Goal: Task Accomplishment & Management: Manage account settings

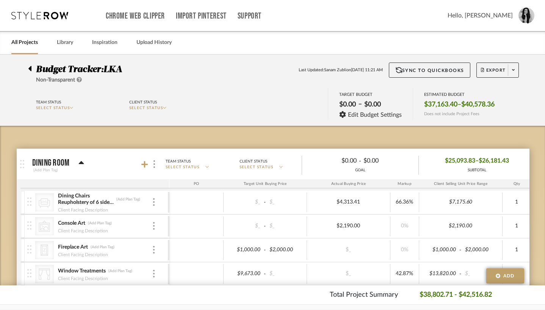
click at [25, 41] on link "All Projects" at bounding box center [24, 43] width 27 height 10
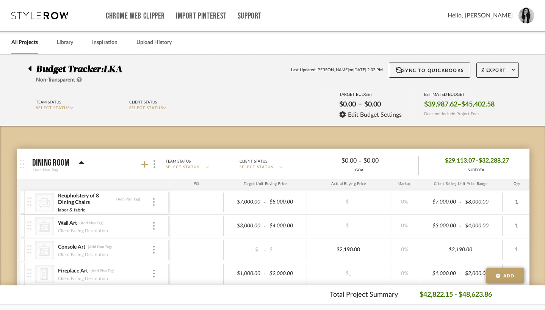
click at [28, 68] on div at bounding box center [32, 67] width 8 height 9
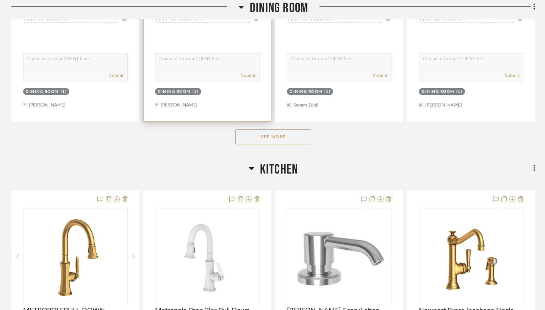
scroll to position [499, 0]
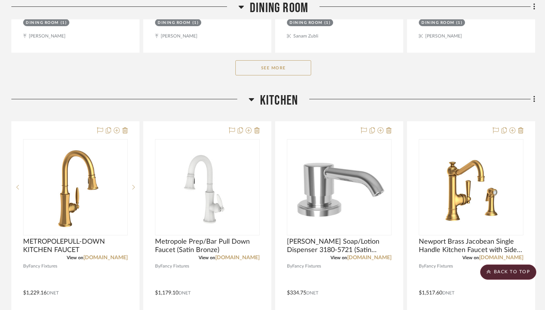
click at [272, 71] on button "See More" at bounding box center [273, 67] width 76 height 15
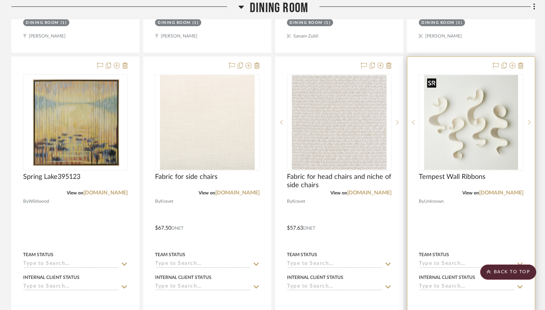
click at [479, 155] on img "0" at bounding box center [471, 122] width 94 height 95
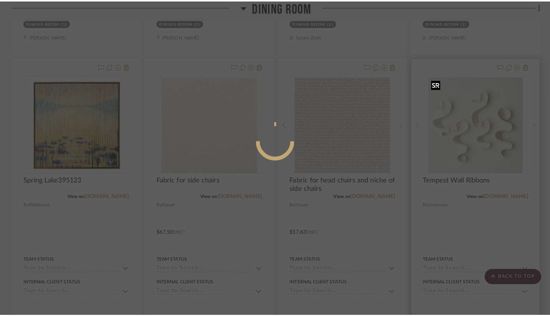
scroll to position [0, 0]
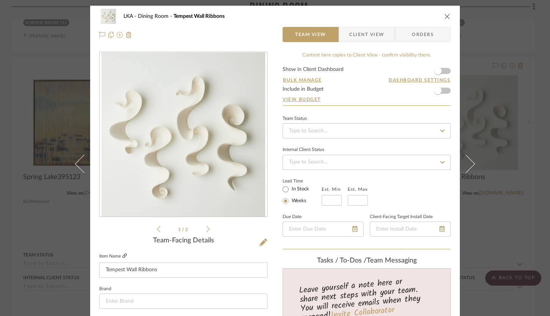
click at [123, 256] on icon at bounding box center [124, 255] width 5 height 5
drag, startPoint x: 157, startPoint y: 268, endPoint x: 137, endPoint y: 267, distance: 20.1
click at [137, 267] on input "Tempest Wall Ribbons" at bounding box center [183, 269] width 168 height 15
click at [160, 211] on img "0" at bounding box center [183, 134] width 163 height 164
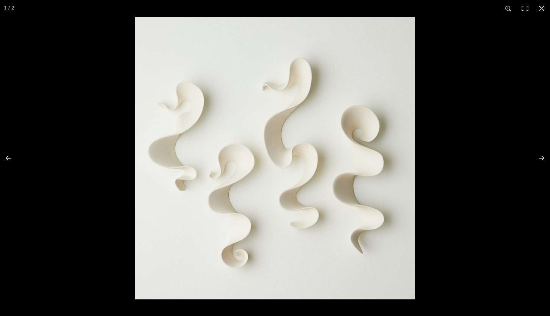
click at [174, 221] on img at bounding box center [275, 158] width 280 height 282
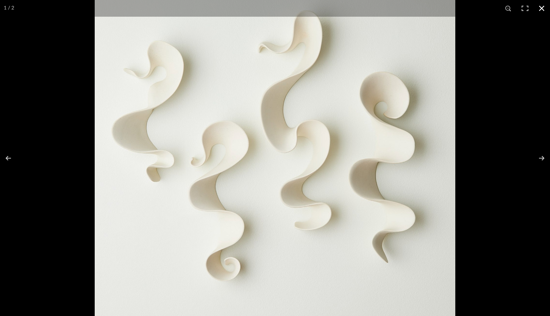
click at [544, 5] on button at bounding box center [541, 8] width 17 height 17
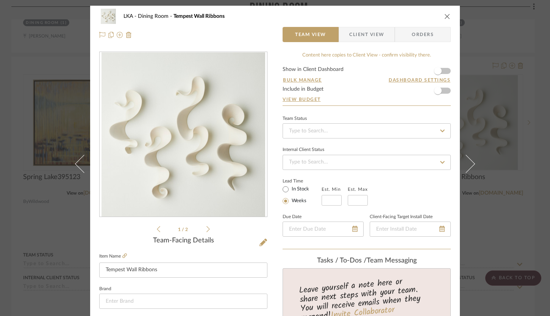
click at [119, 256] on label "Item Name" at bounding box center [113, 256] width 28 height 6
click at [122, 255] on icon at bounding box center [124, 255] width 5 height 5
click at [445, 16] on icon "close" at bounding box center [447, 16] width 6 height 6
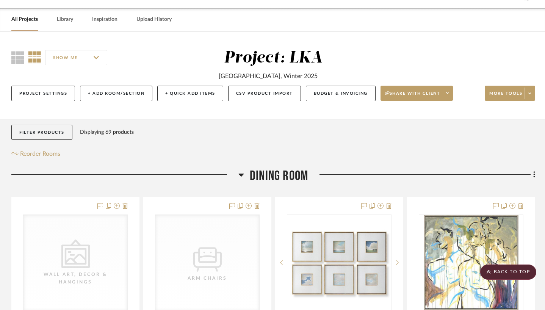
scroll to position [172, 0]
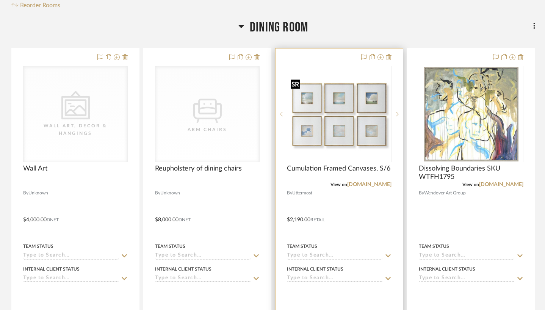
click at [335, 149] on img "0" at bounding box center [339, 114] width 103 height 77
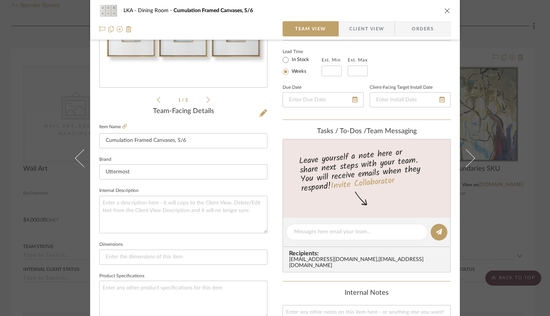
scroll to position [9, 0]
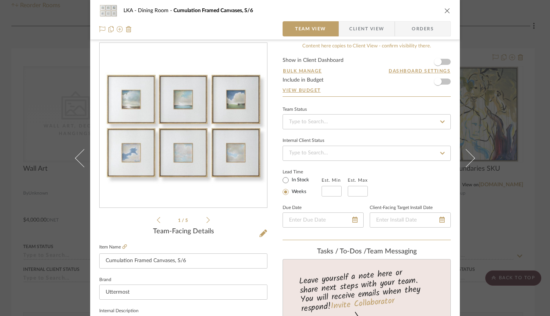
click at [447, 11] on icon "close" at bounding box center [447, 11] width 6 height 6
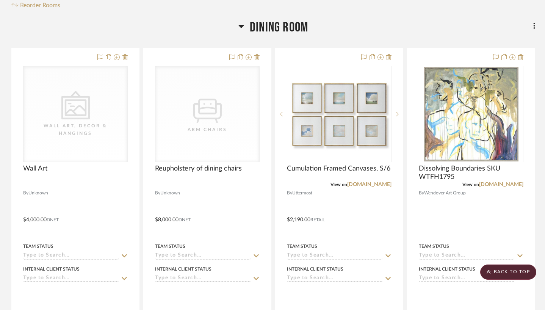
scroll to position [0, 0]
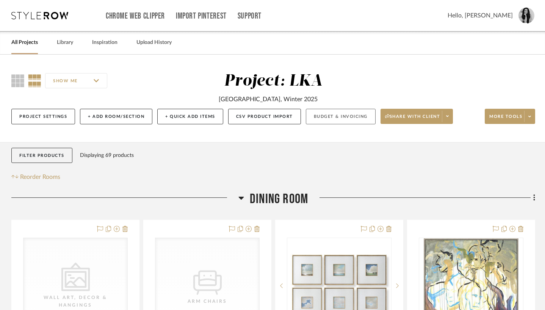
click at [321, 117] on button "Budget & Invoicing" at bounding box center [341, 117] width 70 height 16
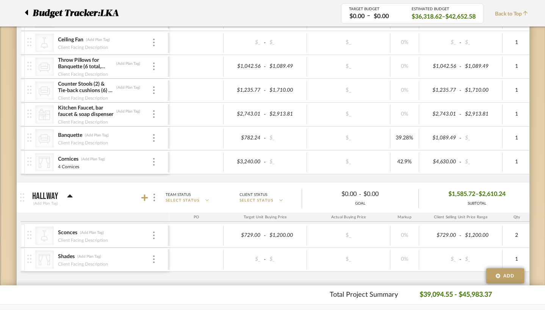
scroll to position [211, 0]
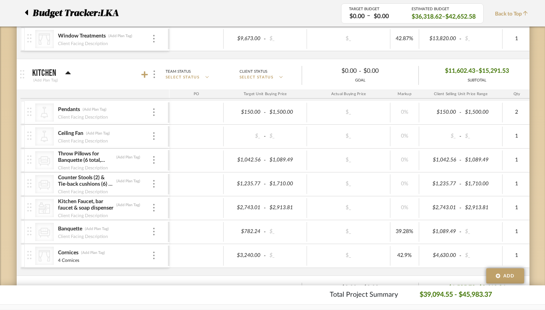
click at [25, 13] on icon at bounding box center [26, 12] width 3 height 9
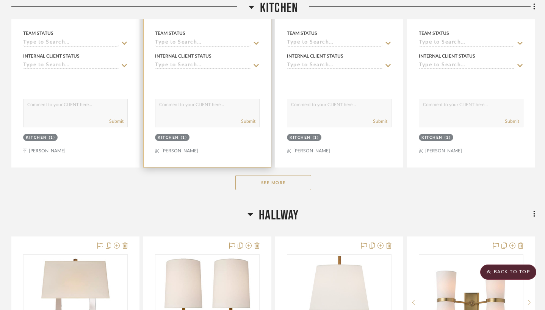
scroll to position [792, 0]
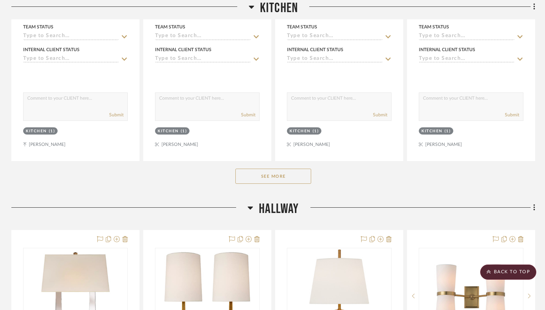
click at [262, 175] on button "See More" at bounding box center [273, 176] width 76 height 15
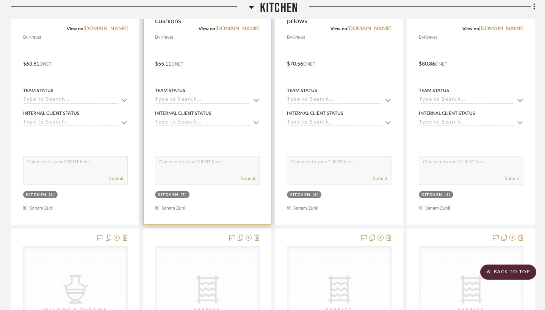
scroll to position [1639, 0]
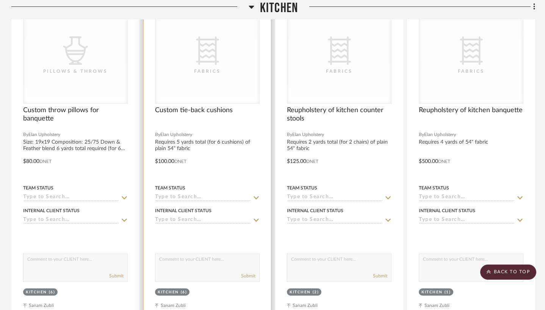
click at [199, 92] on div "CategoryIconFabric Created with Sketch. Fabrics" at bounding box center [207, 55] width 104 height 95
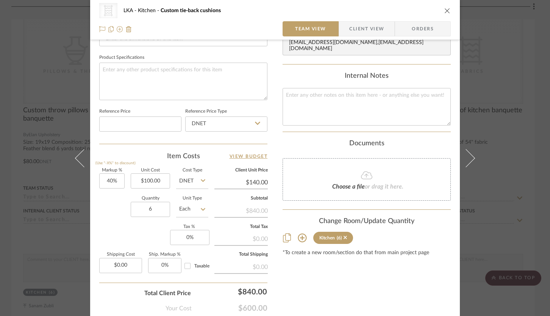
scroll to position [248, 0]
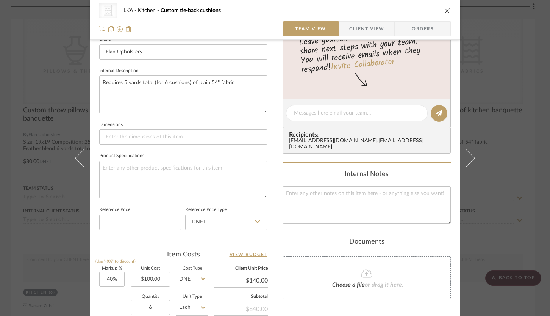
click at [444, 13] on icon "close" at bounding box center [447, 11] width 6 height 6
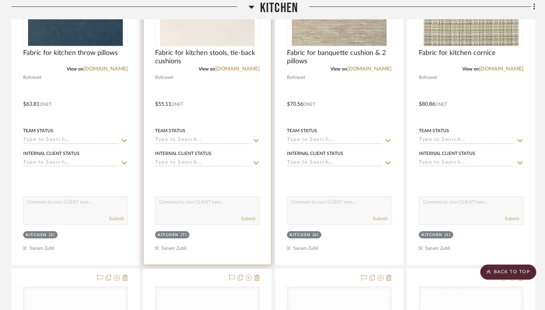
scroll to position [1346, 0]
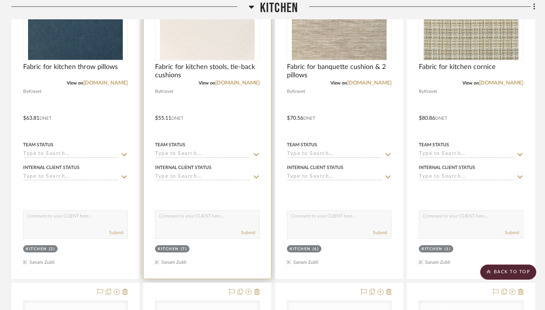
click at [0, 0] on img at bounding box center [0, 0] width 0 height 0
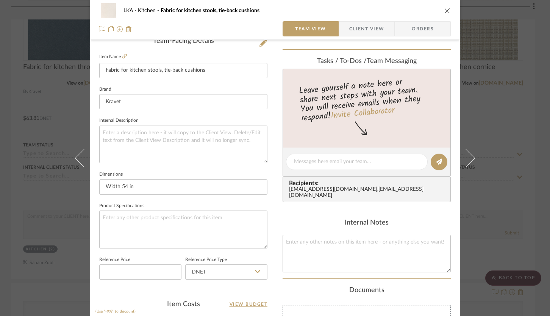
scroll to position [176, 0]
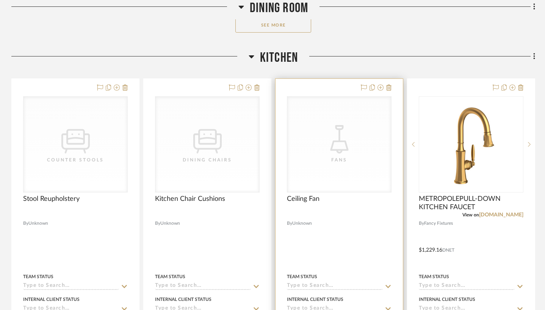
scroll to position [695, 0]
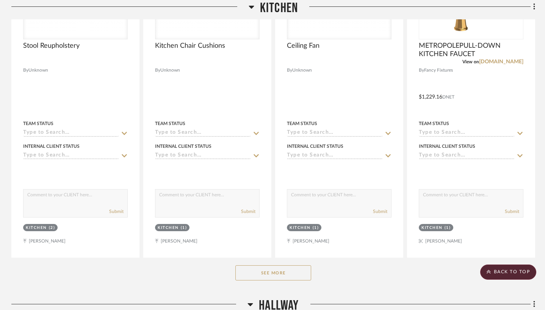
click at [256, 272] on button "See More" at bounding box center [273, 272] width 76 height 15
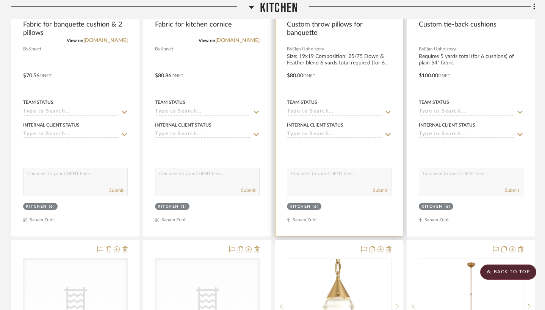
scroll to position [1945, 0]
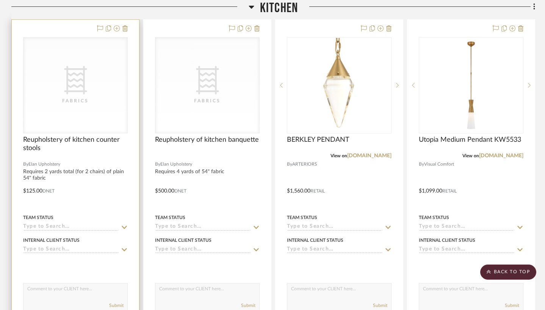
click at [0, 0] on div "CategoryIconFabric Created with Sketch. Fabrics" at bounding box center [0, 0] width 0 height 0
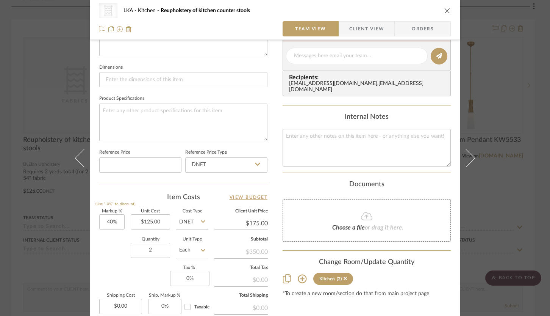
scroll to position [223, 0]
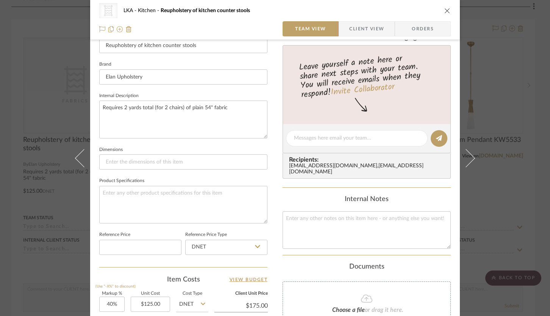
click at [444, 9] on icon "close" at bounding box center [447, 11] width 6 height 6
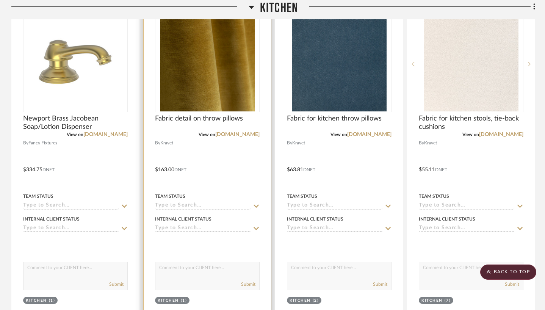
scroll to position [1234, 0]
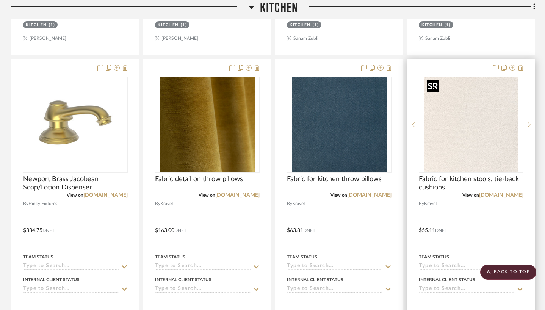
click at [500, 128] on img "0" at bounding box center [471, 124] width 95 height 95
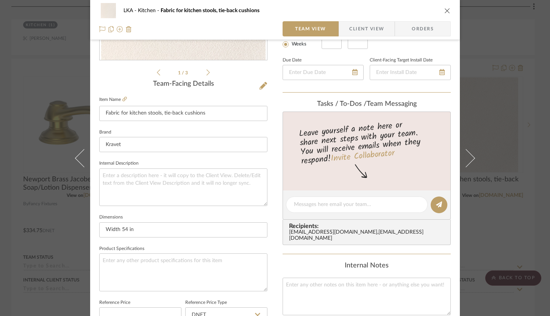
scroll to position [252, 0]
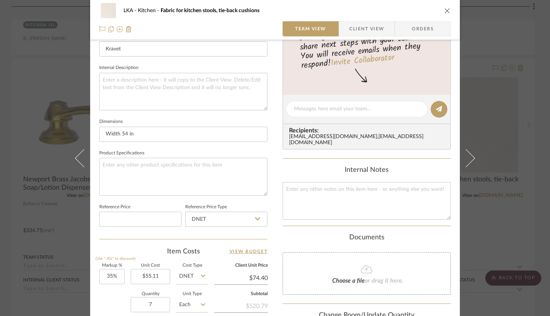
click at [444, 12] on icon "close" at bounding box center [447, 11] width 6 height 6
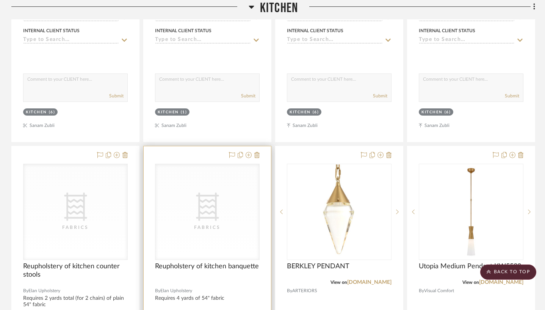
scroll to position [1970, 0]
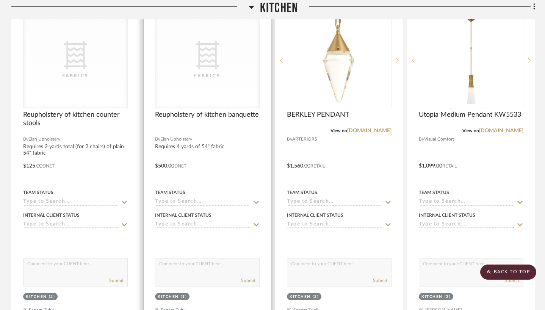
click at [211, 90] on div "CategoryIconFabric Created with Sketch. Fabrics" at bounding box center [207, 60] width 104 height 95
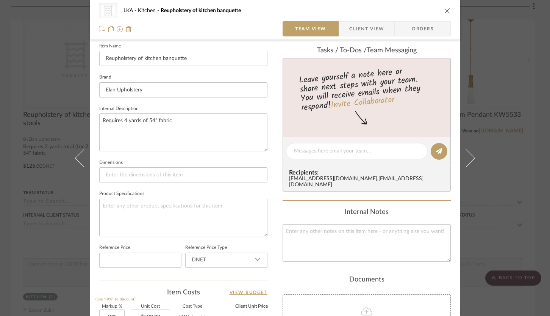
scroll to position [306, 0]
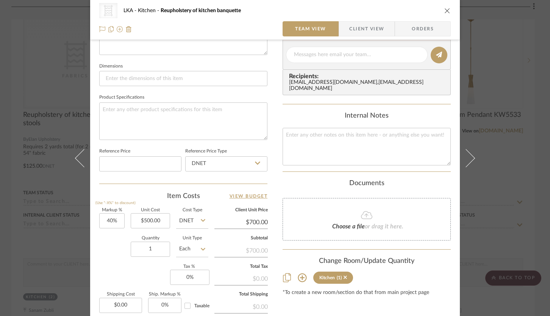
click at [446, 8] on icon "close" at bounding box center [447, 11] width 6 height 6
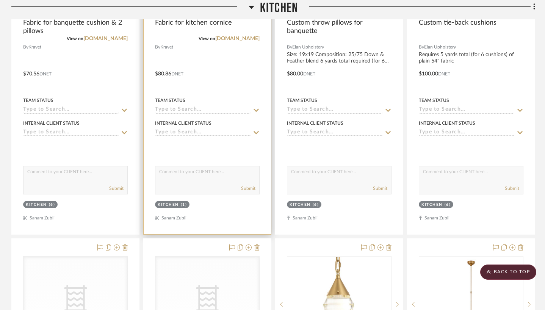
scroll to position [1669, 0]
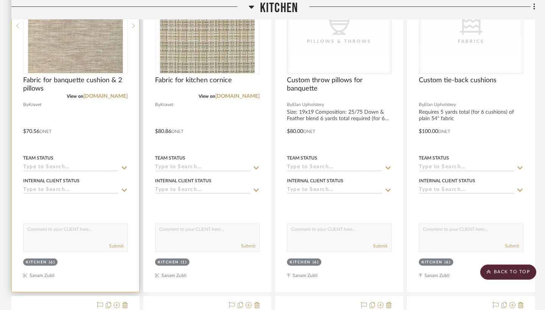
click at [108, 50] on img "0" at bounding box center [75, 25] width 95 height 95
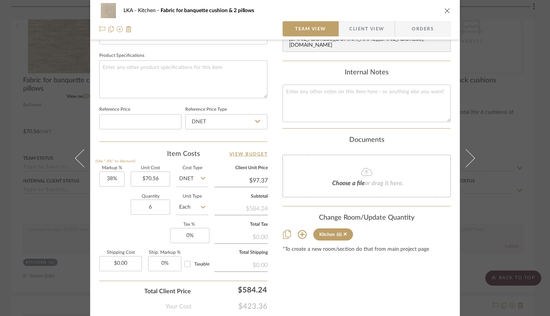
scroll to position [353, 0]
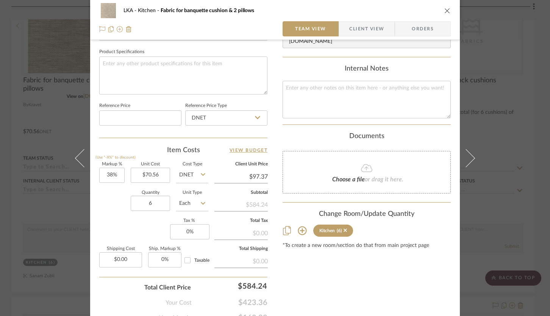
click at [444, 11] on icon "close" at bounding box center [447, 11] width 6 height 6
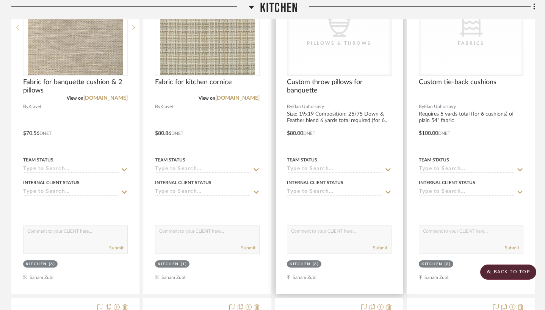
scroll to position [1687, 0]
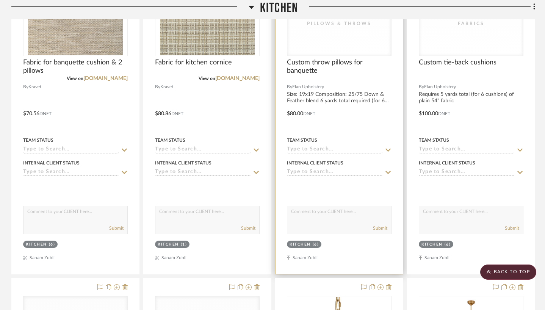
click at [353, 42] on div "CategoryIconAccessories Created with Sketch. Pillows & Throws" at bounding box center [339, 7] width 104 height 95
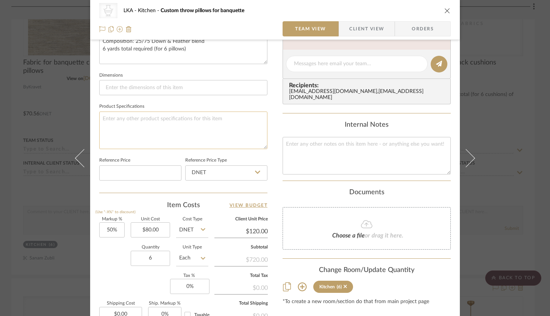
scroll to position [344, 0]
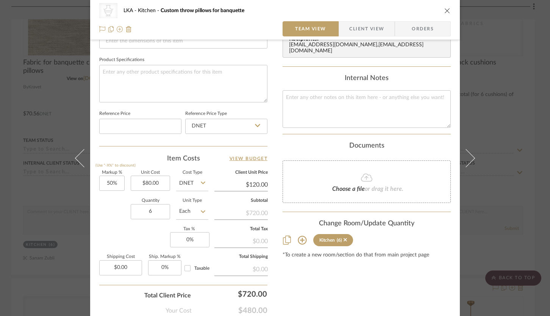
click at [445, 9] on icon "close" at bounding box center [447, 11] width 6 height 6
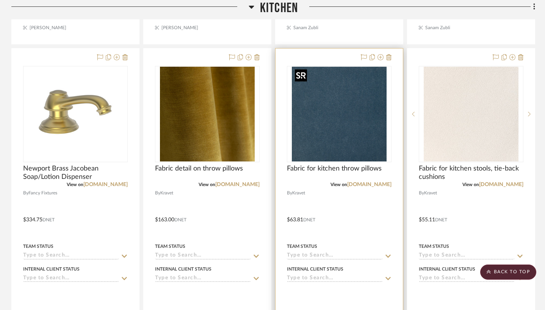
scroll to position [1244, 0]
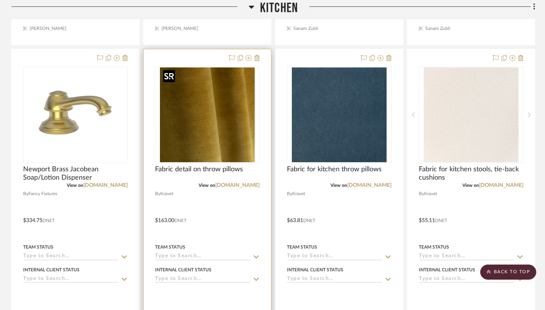
click at [243, 128] on img "0" at bounding box center [207, 114] width 95 height 95
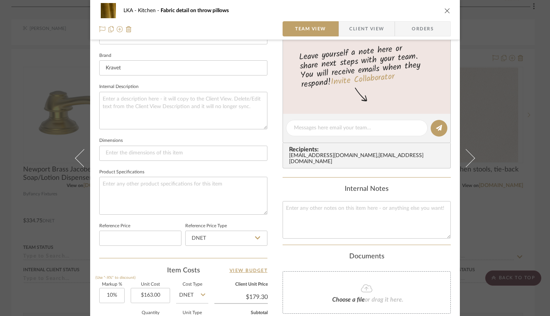
scroll to position [300, 0]
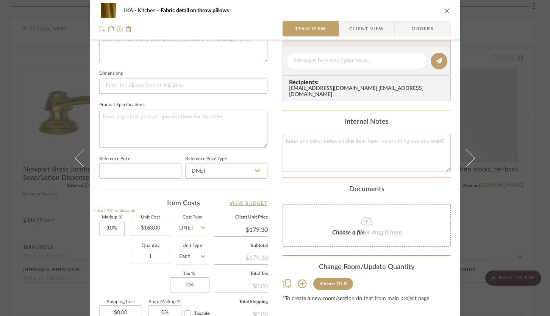
click at [446, 11] on icon "close" at bounding box center [447, 11] width 6 height 6
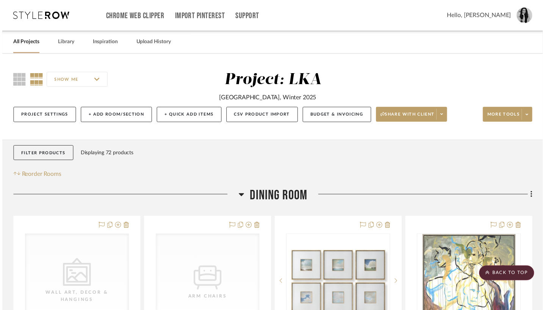
scroll to position [1244, 0]
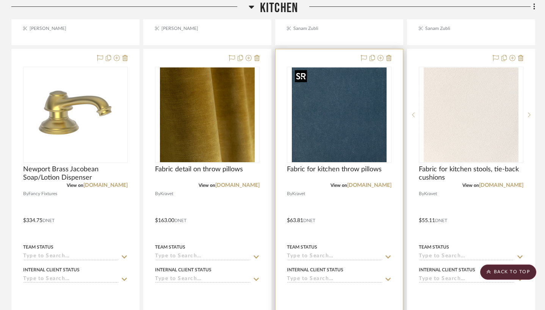
click at [337, 135] on img "0" at bounding box center [339, 114] width 95 height 95
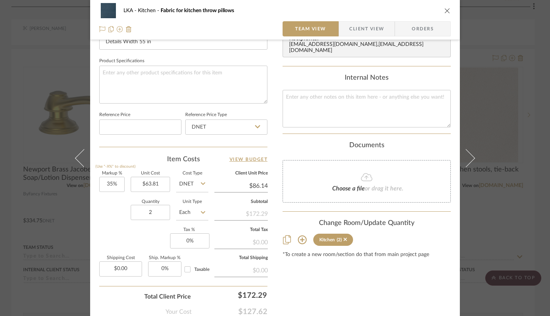
scroll to position [388, 0]
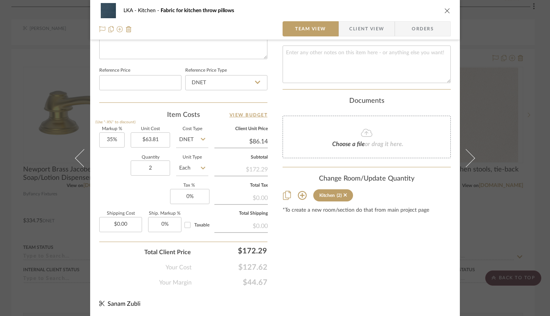
click at [444, 9] on icon "close" at bounding box center [447, 11] width 6 height 6
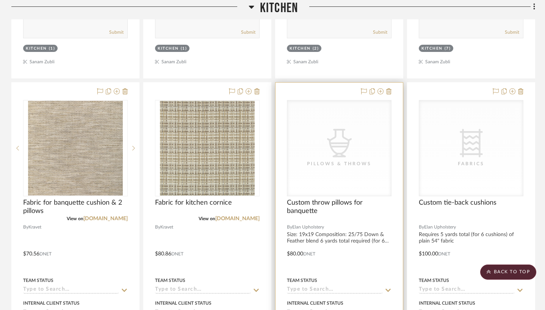
scroll to position [1583, 0]
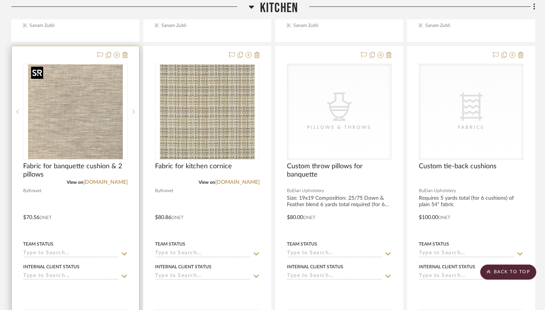
click at [101, 122] on img "0" at bounding box center [75, 111] width 95 height 95
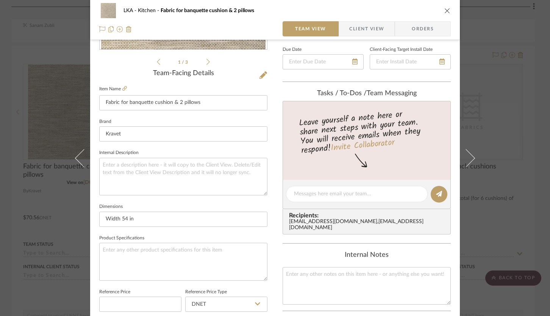
scroll to position [162, 0]
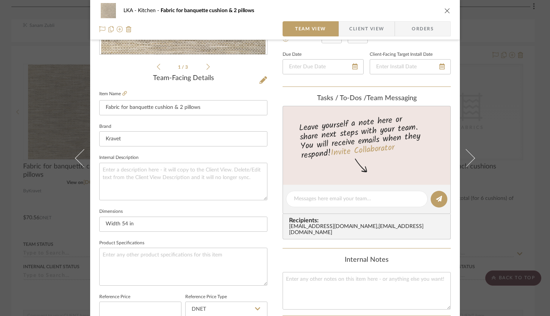
click at [446, 10] on icon "close" at bounding box center [447, 11] width 6 height 6
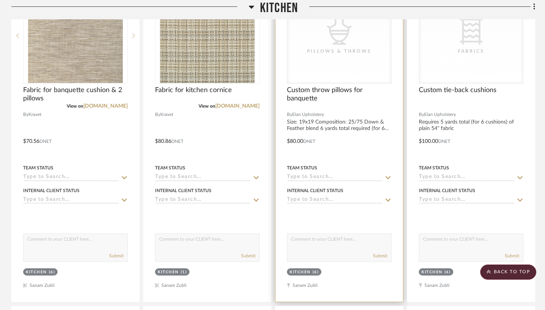
scroll to position [1545, 0]
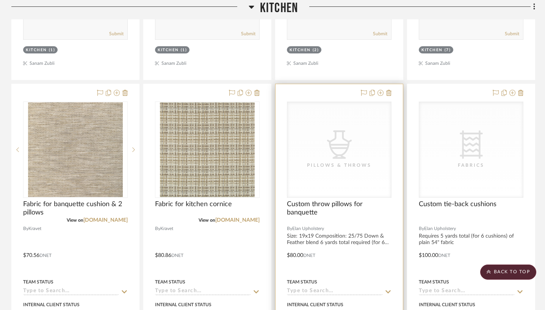
click at [369, 161] on div "Pillows & Throws" at bounding box center [339, 165] width 76 height 8
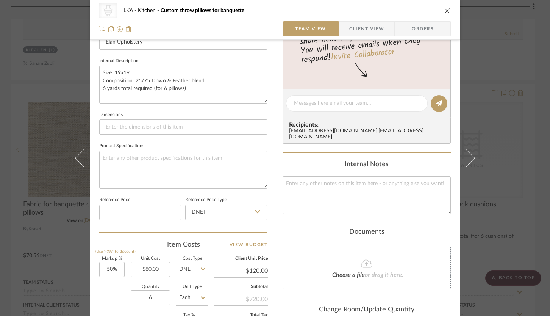
scroll to position [306, 0]
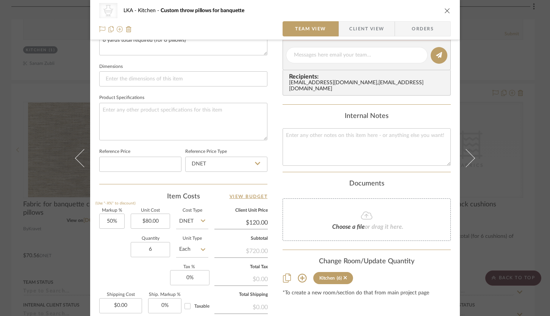
click at [446, 12] on icon "close" at bounding box center [447, 11] width 6 height 6
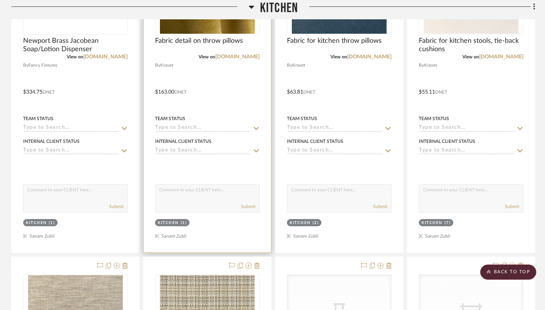
scroll to position [1355, 0]
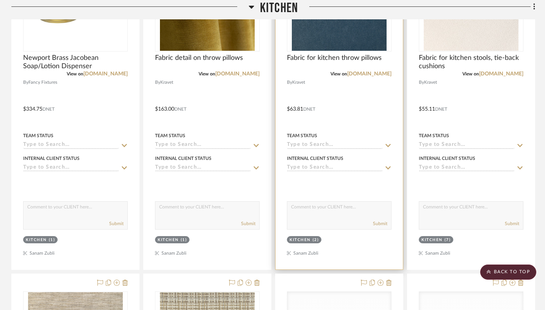
click at [335, 39] on img "0" at bounding box center [339, 3] width 95 height 95
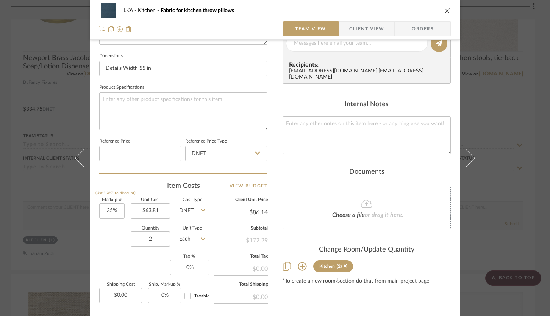
scroll to position [388, 0]
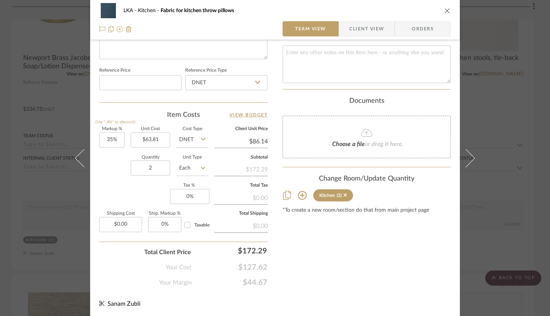
click at [444, 9] on icon "close" at bounding box center [447, 11] width 6 height 6
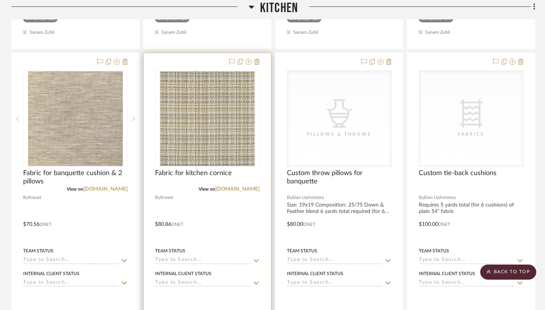
scroll to position [1603, 0]
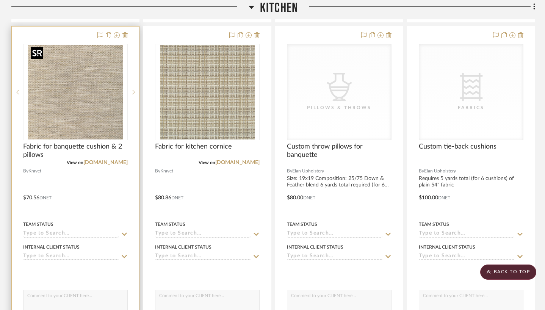
click at [117, 112] on img "0" at bounding box center [75, 92] width 95 height 95
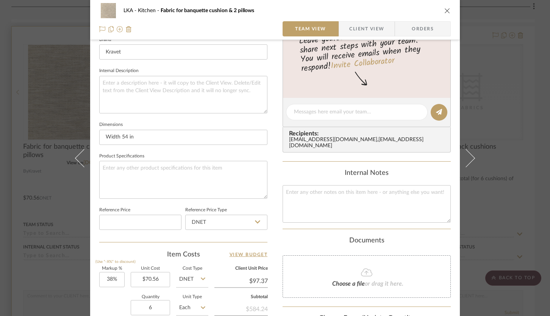
scroll to position [320, 0]
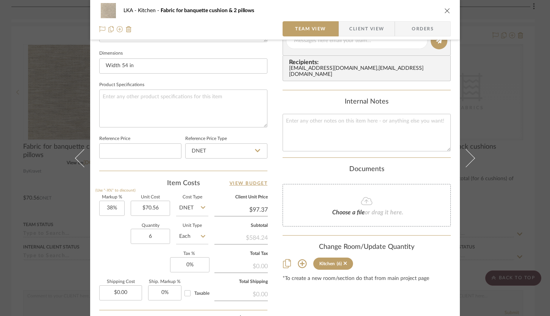
click at [444, 11] on icon "close" at bounding box center [447, 11] width 6 height 6
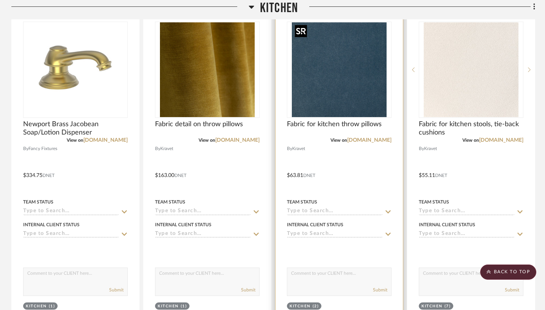
scroll to position [1213, 0]
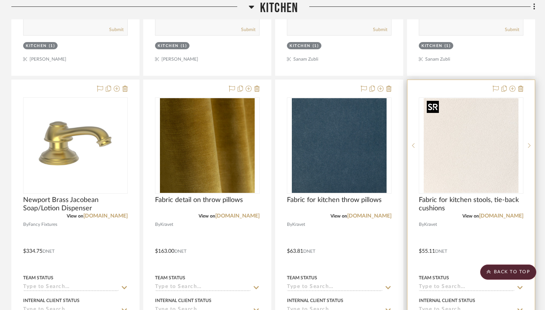
click at [460, 119] on img "0" at bounding box center [471, 145] width 95 height 95
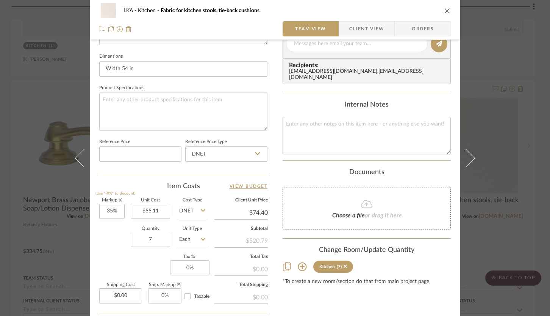
scroll to position [381, 0]
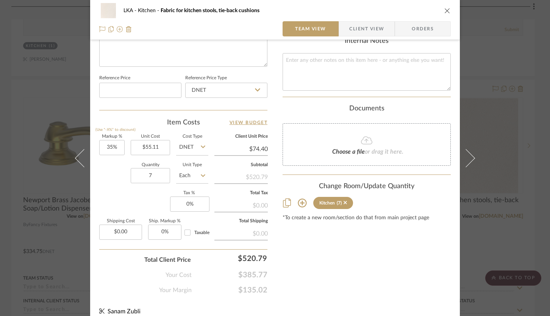
click at [444, 11] on icon "close" at bounding box center [447, 11] width 6 height 6
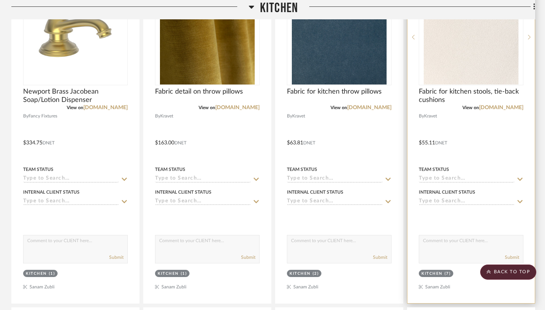
scroll to position [1670, 0]
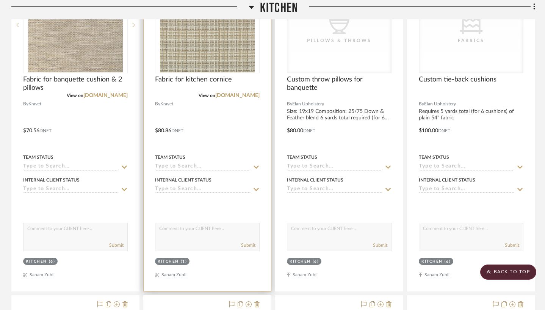
click at [244, 49] on img "0" at bounding box center [207, 25] width 95 height 95
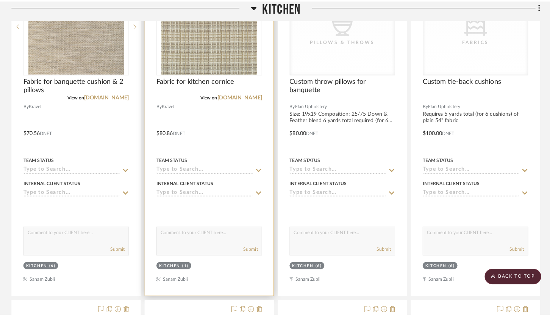
scroll to position [0, 0]
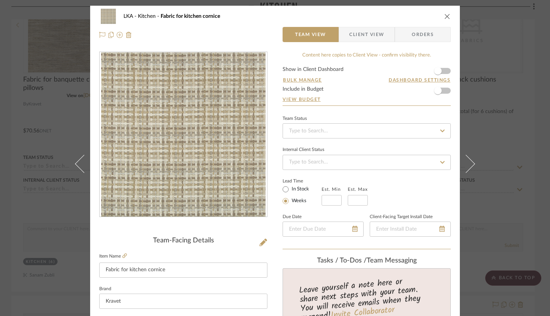
click at [445, 16] on icon "close" at bounding box center [447, 16] width 6 height 6
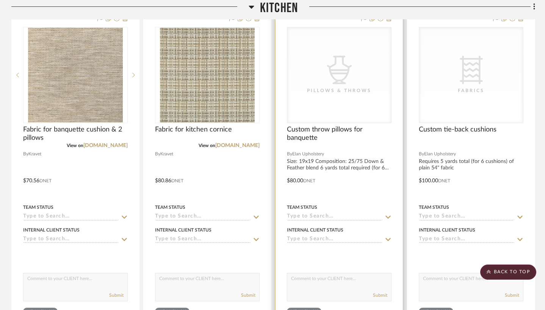
scroll to position [1576, 0]
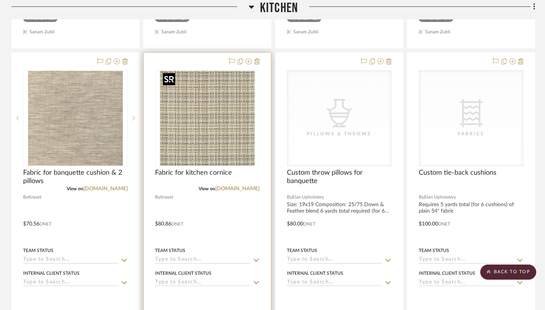
click at [219, 91] on img "0" at bounding box center [207, 118] width 95 height 95
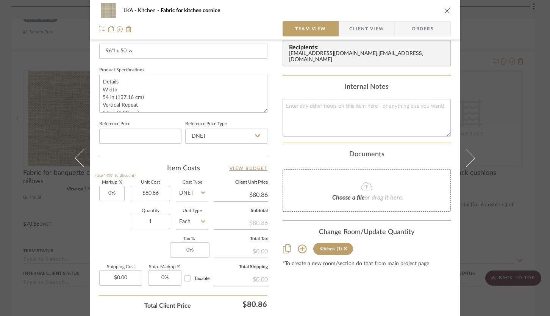
scroll to position [247, 0]
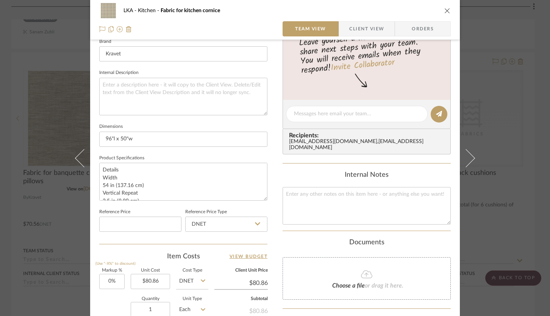
click at [446, 11] on icon "close" at bounding box center [447, 11] width 6 height 6
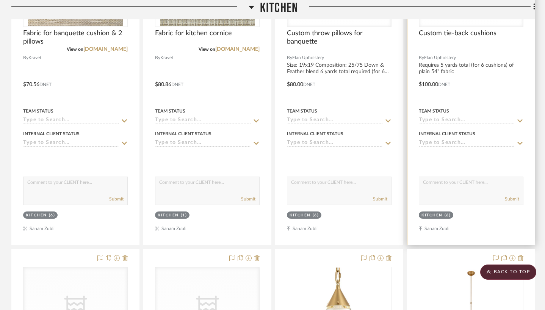
scroll to position [1948, 0]
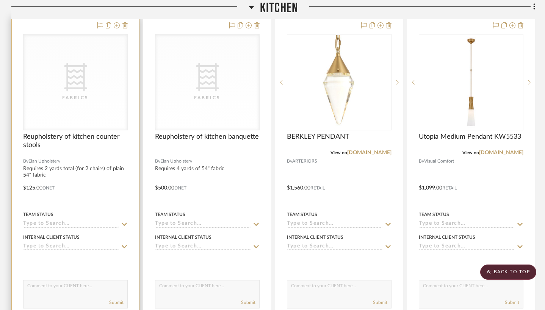
click at [110, 108] on div "CategoryIconFabric Created with Sketch. Fabrics" at bounding box center [75, 81] width 104 height 95
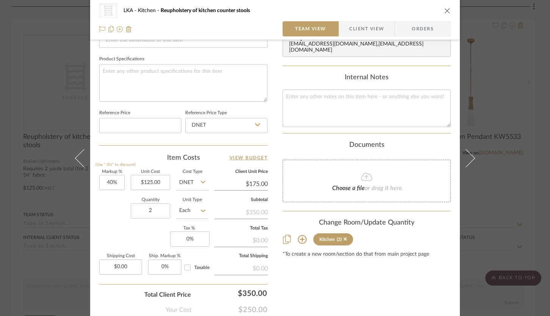
scroll to position [364, 0]
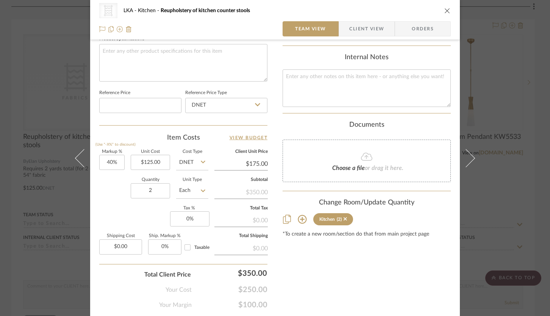
click at [445, 10] on icon "close" at bounding box center [447, 11] width 6 height 6
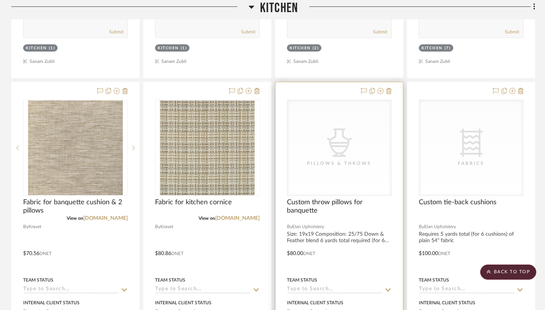
scroll to position [1673, 0]
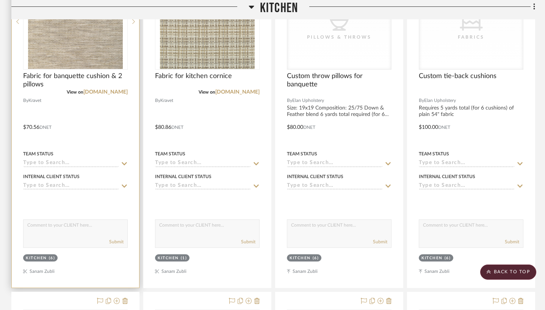
click at [86, 51] on img "0" at bounding box center [75, 21] width 95 height 95
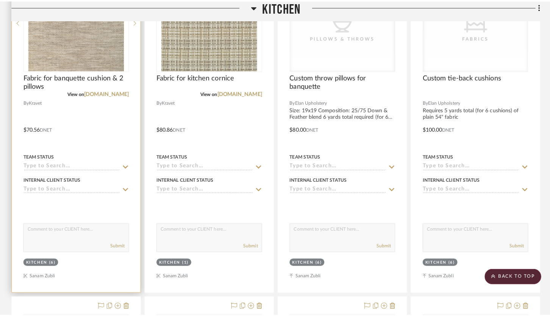
scroll to position [0, 0]
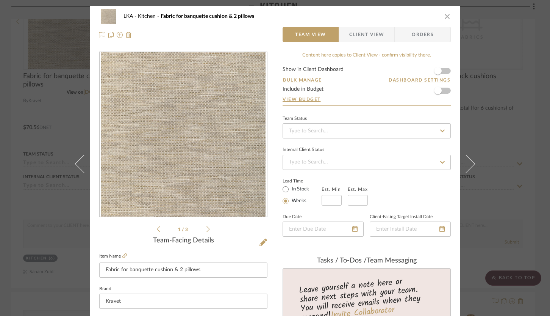
click at [446, 16] on icon "close" at bounding box center [447, 16] width 6 height 6
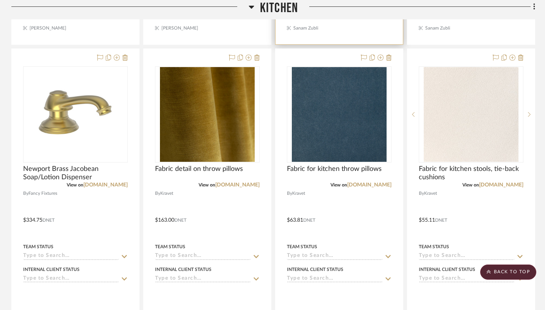
scroll to position [1293, 0]
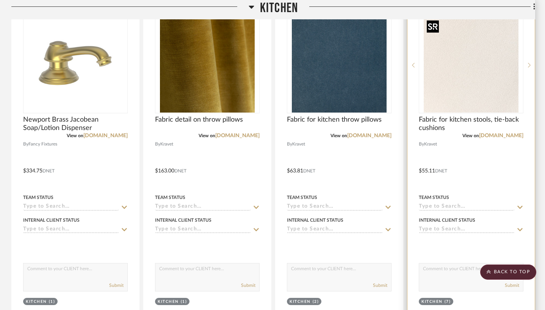
click at [463, 92] on img "0" at bounding box center [471, 65] width 95 height 95
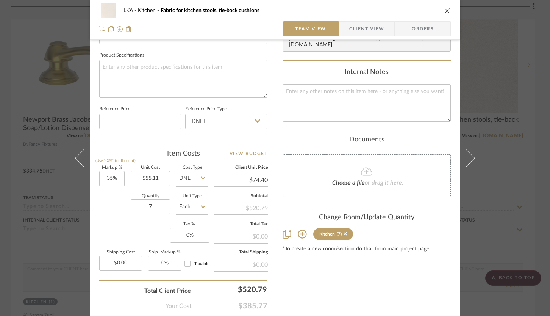
scroll to position [350, 0]
click at [444, 11] on icon "close" at bounding box center [447, 11] width 6 height 6
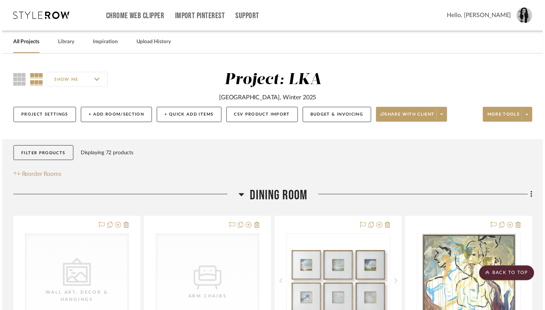
scroll to position [1293, 0]
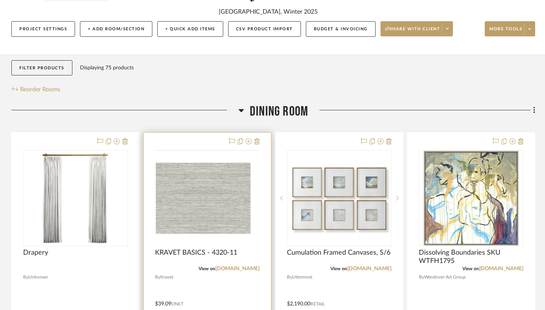
scroll to position [142, 0]
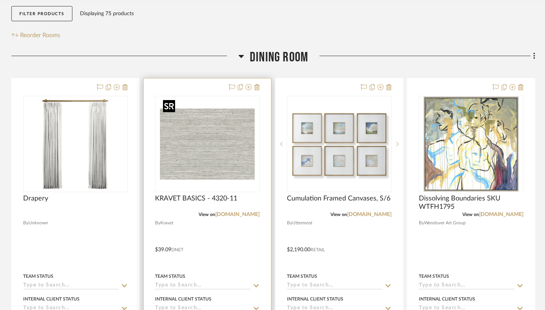
click at [240, 152] on img "0" at bounding box center [207, 144] width 95 height 95
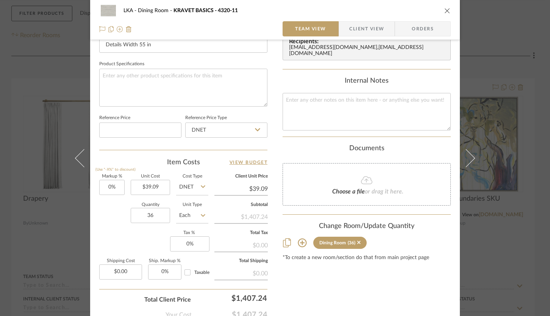
scroll to position [383, 0]
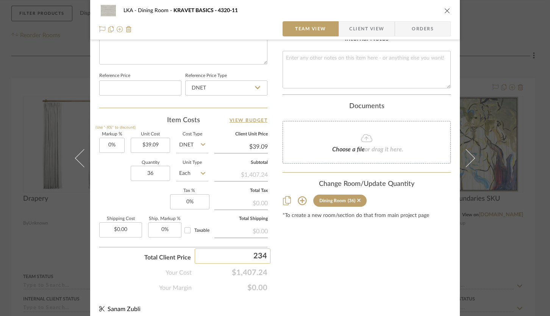
type input "2340"
click at [301, 257] on div "LKA Dining Room KRAVET BASICS - 4320-11 Team View Client View Orders Team-Facin…" at bounding box center [275, 158] width 550 height 316
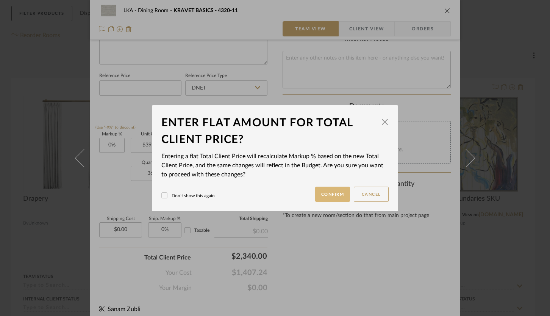
click at [328, 194] on button "Confirm" at bounding box center [332, 193] width 35 height 15
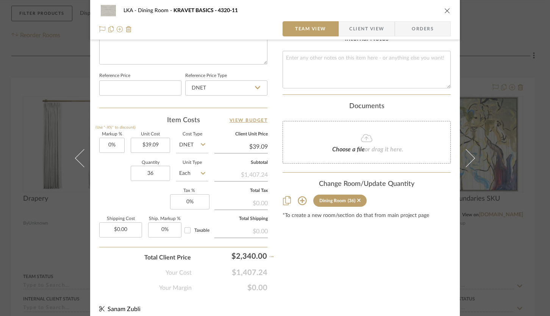
type input "66.28%"
type input "$65.00"
click at [255, 142] on input "65.00" at bounding box center [240, 146] width 53 height 11
type input "70"
type input "79.07%"
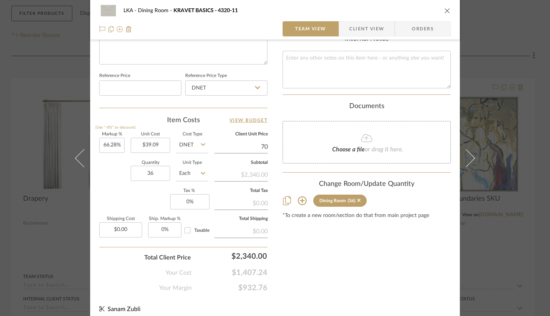
type input "$70.00"
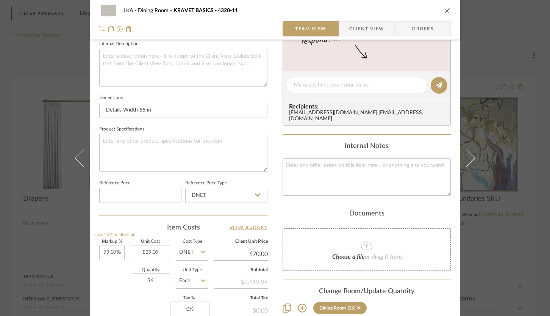
scroll to position [225, 0]
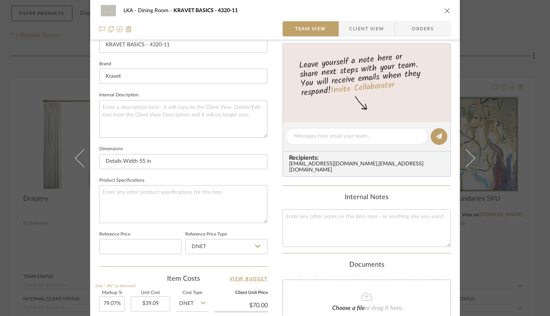
click at [443, 14] on div "LKA Dining Room KRAVET BASICS - 4320-11" at bounding box center [275, 10] width 352 height 15
click at [444, 10] on icon "close" at bounding box center [447, 11] width 6 height 6
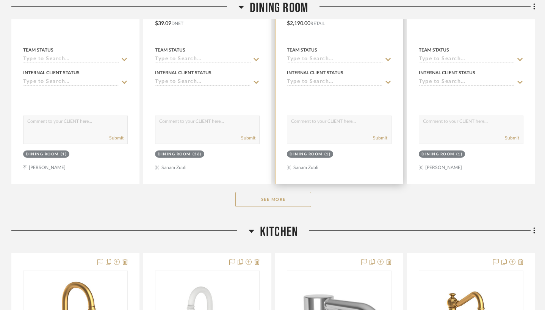
scroll to position [379, 0]
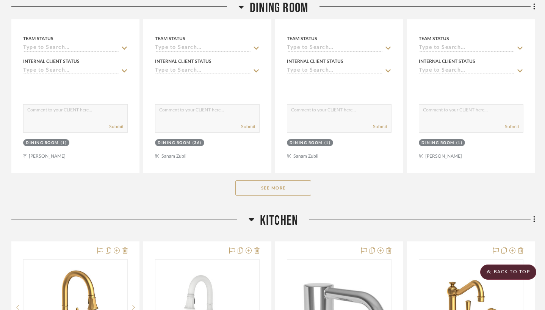
click at [249, 188] on button "See More" at bounding box center [273, 187] width 76 height 15
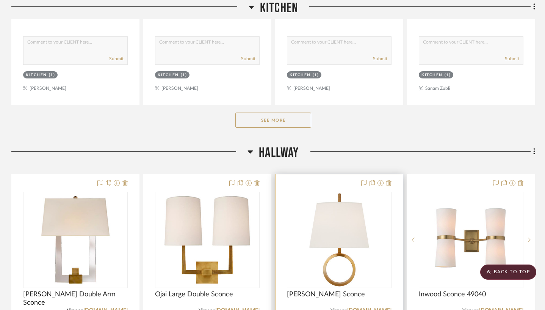
scroll to position [2068, 0]
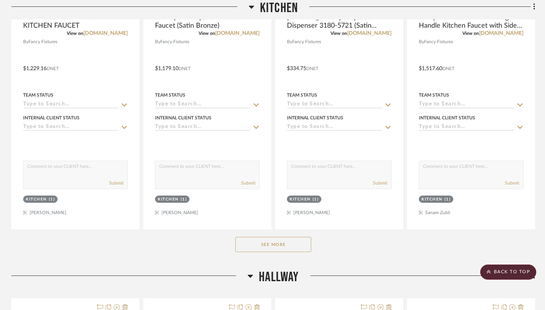
click at [258, 248] on button "See More" at bounding box center [273, 244] width 76 height 15
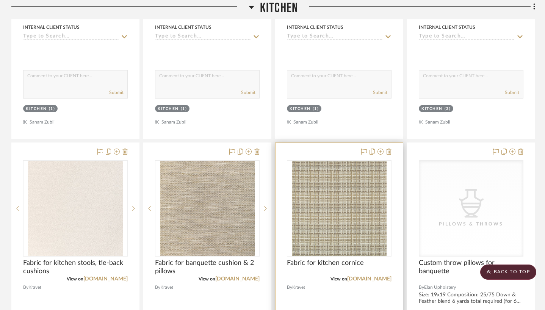
scroll to position [2607, 0]
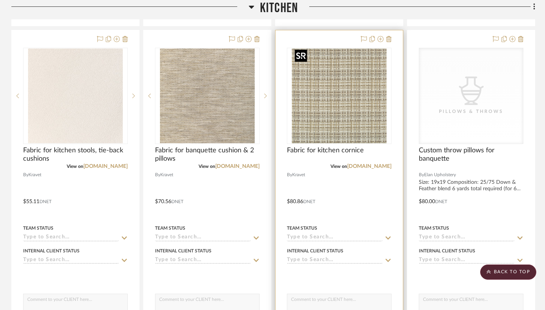
click at [340, 99] on img "0" at bounding box center [339, 95] width 95 height 95
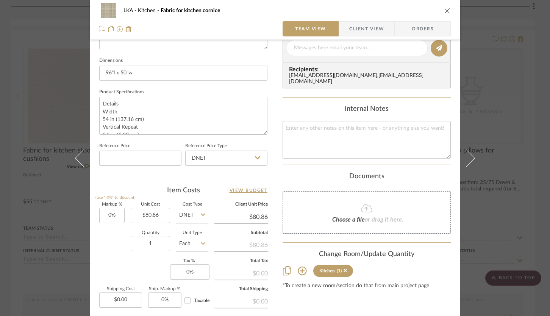
scroll to position [388, 0]
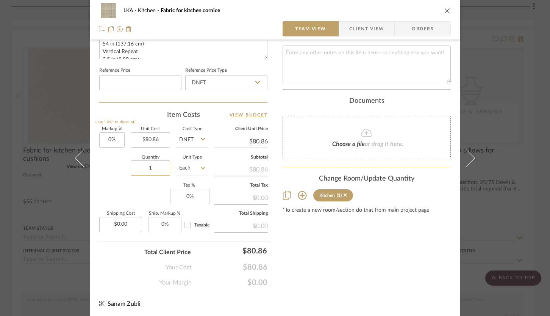
click at [153, 167] on input "1" at bounding box center [150, 167] width 39 height 15
type input "16"
click at [132, 176] on sr-form-field "Quantity 16" at bounding box center [150, 168] width 39 height 27
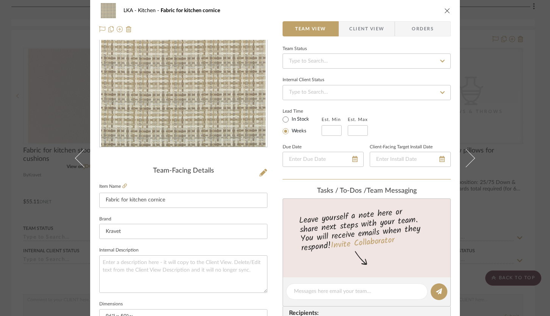
scroll to position [0, 0]
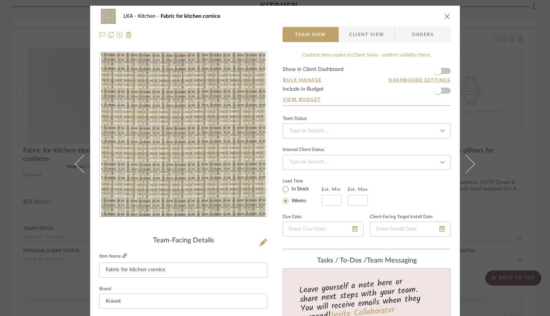
click at [122, 256] on icon at bounding box center [124, 255] width 5 height 5
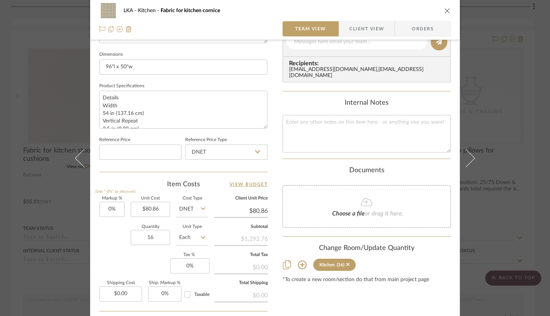
scroll to position [358, 0]
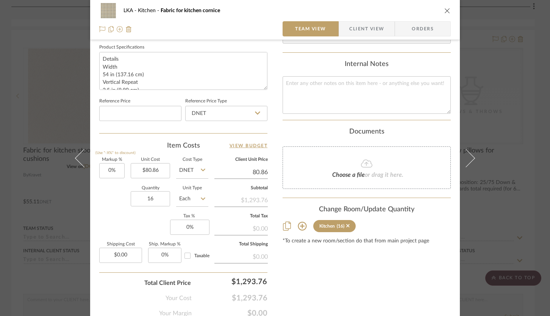
click at [255, 167] on input "80.86" at bounding box center [240, 171] width 53 height 11
click at [256, 167] on input "80.86" at bounding box center [240, 171] width 53 height 11
type input "140"
type input "73.14%"
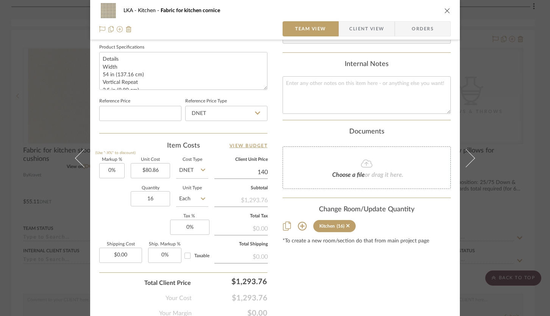
type input "$140.00"
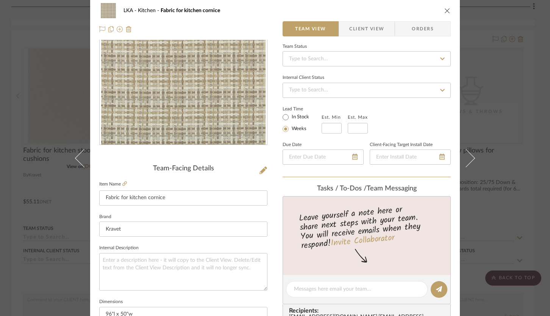
scroll to position [0, 0]
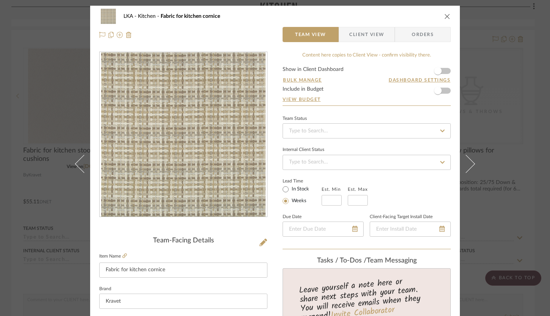
click at [441, 15] on div "LKA Kitchen Fabric for kitchen cornice" at bounding box center [275, 16] width 352 height 15
click at [445, 17] on icon "close" at bounding box center [447, 16] width 6 height 6
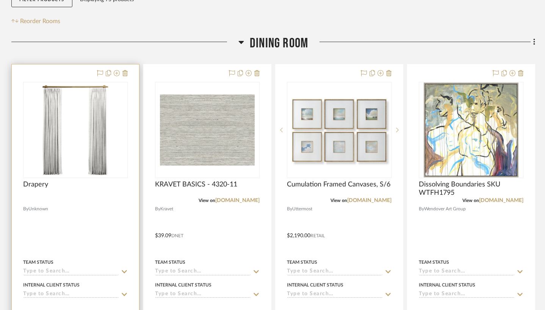
scroll to position [193, 0]
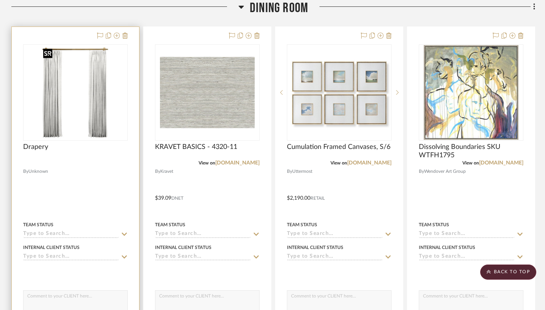
click at [97, 116] on img "0" at bounding box center [75, 92] width 70 height 95
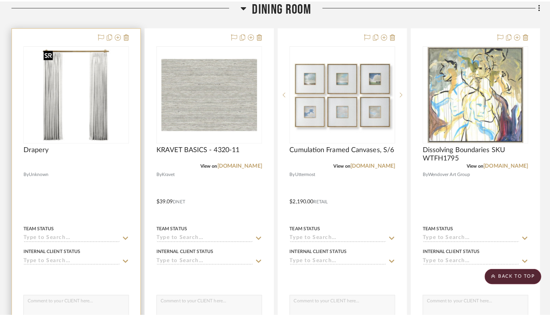
scroll to position [0, 0]
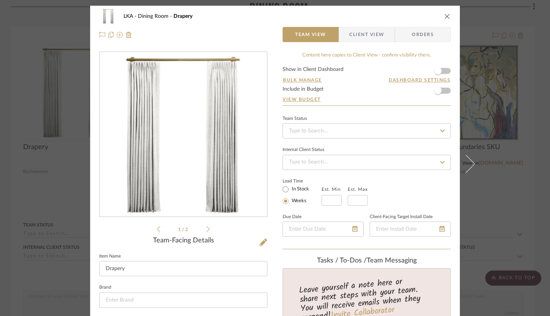
click at [355, 38] on span "Client View" at bounding box center [366, 34] width 35 height 15
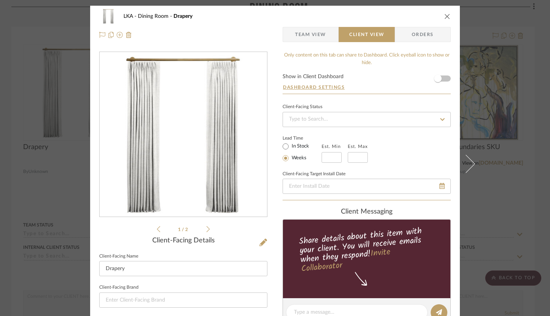
click at [444, 17] on icon "close" at bounding box center [447, 16] width 6 height 6
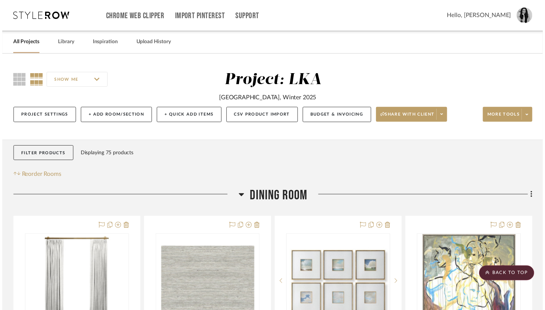
scroll to position [193, 0]
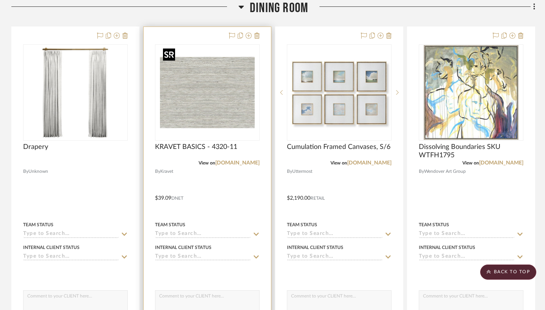
click at [235, 103] on img "0" at bounding box center [207, 92] width 95 height 95
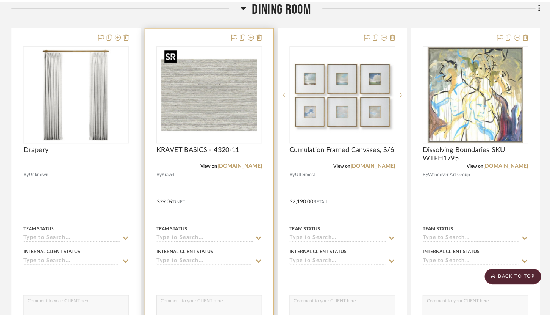
scroll to position [0, 0]
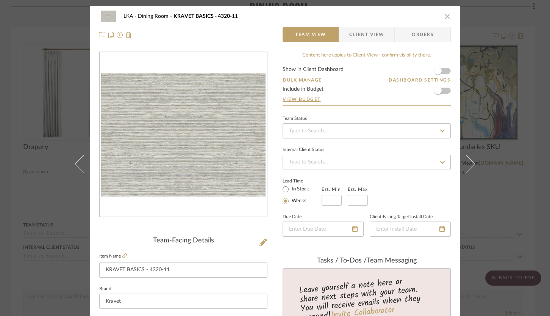
click at [358, 37] on span "Client View" at bounding box center [366, 34] width 35 height 15
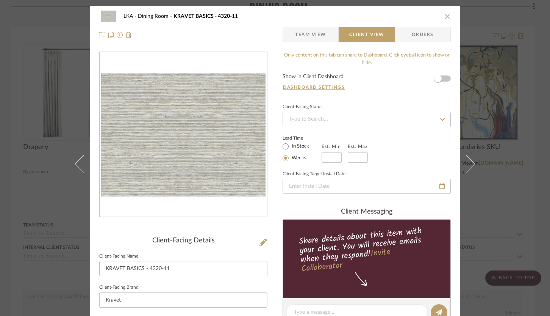
click at [178, 270] on input "KRAVET BASICS - 4320-11" at bounding box center [183, 268] width 168 height 15
type input "Drapery fabric"
click at [271, 221] on div "LKA Dining Room KRAVET BASICS - 4320-11 Team View Client View Orders Client-Fac…" at bounding box center [275, 315] width 370 height 618
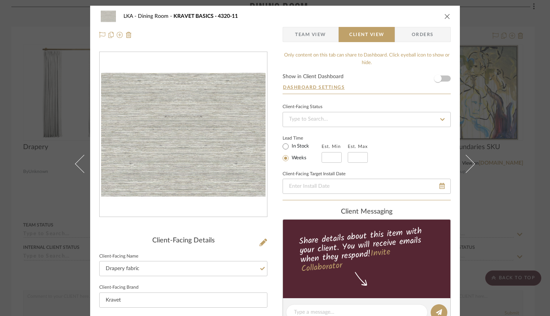
click at [446, 14] on icon "close" at bounding box center [447, 16] width 6 height 6
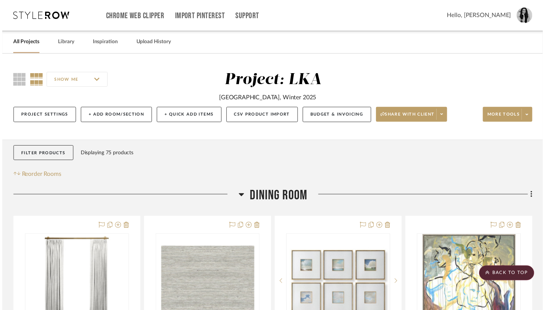
scroll to position [193, 0]
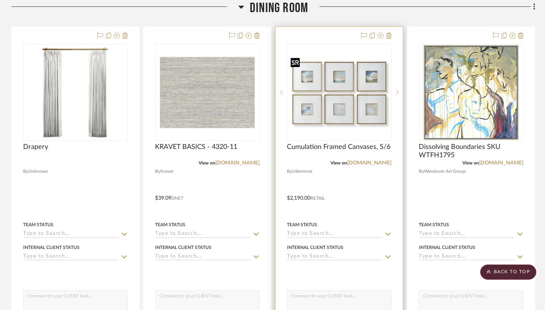
click at [366, 108] on img "0" at bounding box center [339, 92] width 103 height 77
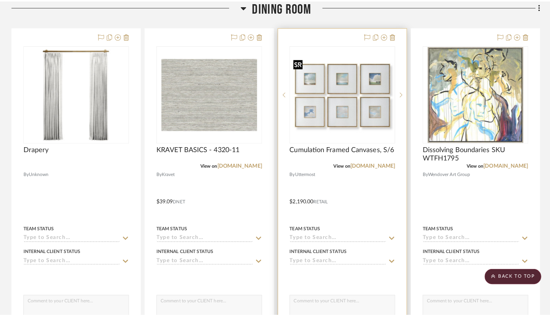
scroll to position [0, 0]
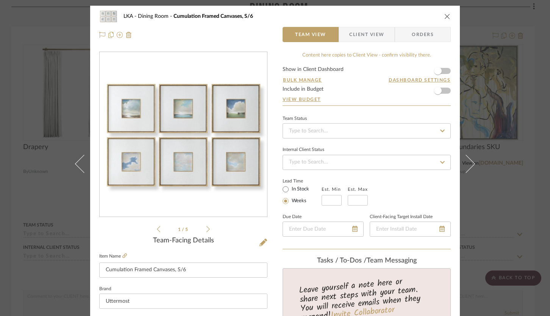
click at [358, 35] on span "Client View" at bounding box center [366, 34] width 35 height 15
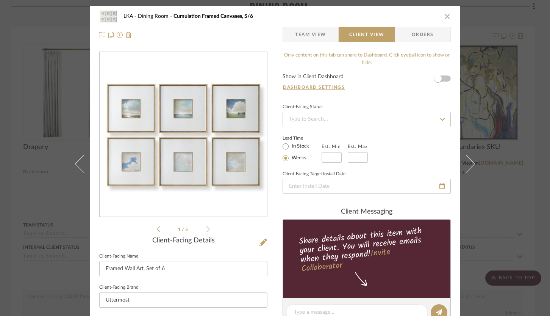
click at [445, 16] on icon "close" at bounding box center [447, 16] width 6 height 6
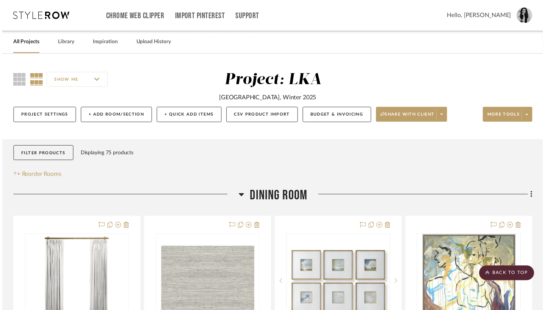
scroll to position [193, 0]
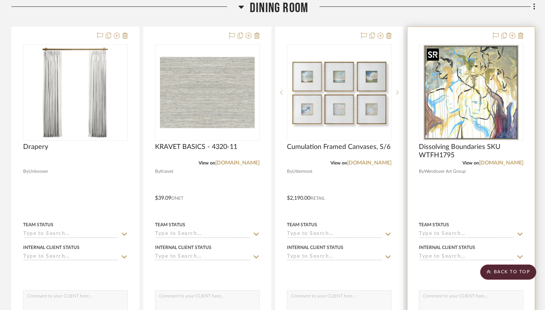
click at [440, 108] on img "0" at bounding box center [471, 92] width 95 height 95
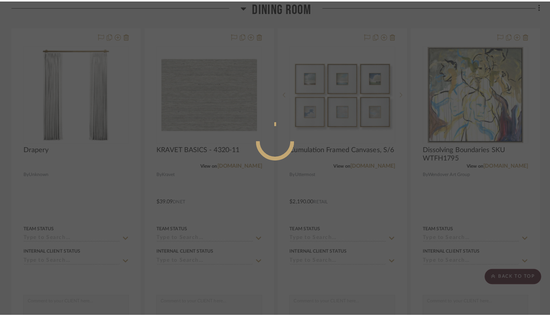
scroll to position [0, 0]
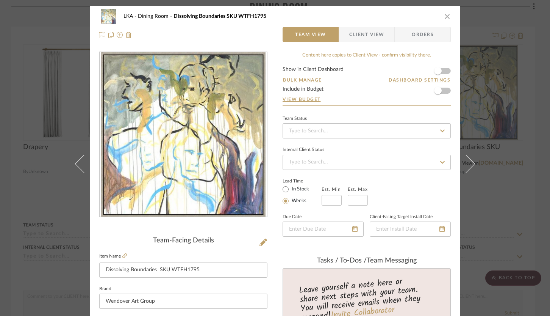
click at [359, 36] on span "Client View" at bounding box center [366, 34] width 35 height 15
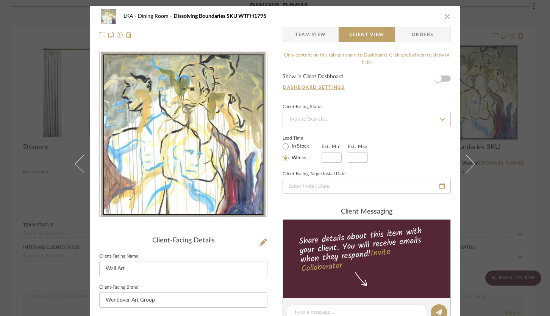
click at [444, 14] on icon "close" at bounding box center [447, 16] width 6 height 6
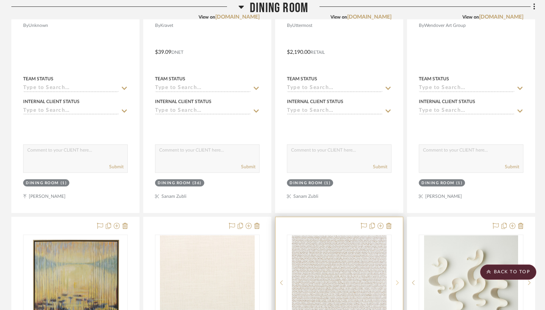
scroll to position [488, 0]
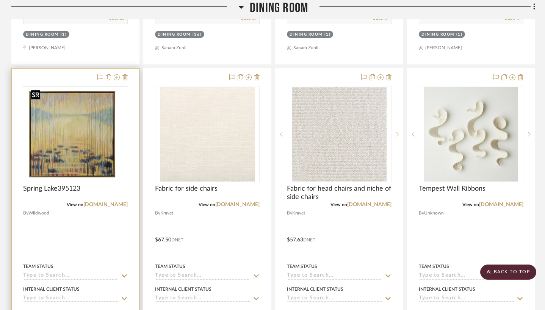
click at [0, 0] on img at bounding box center [0, 0] width 0 height 0
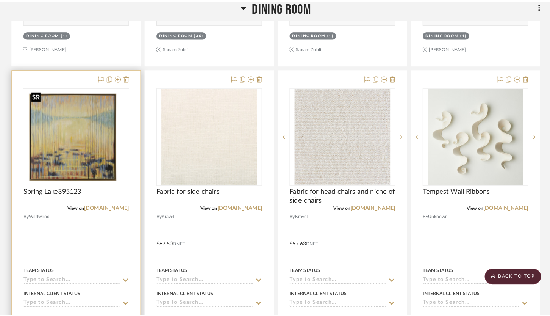
scroll to position [0, 0]
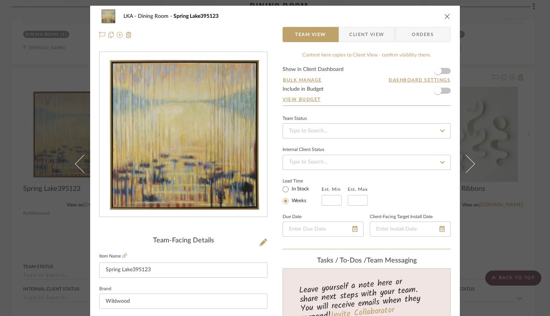
click at [366, 32] on span "Client View" at bounding box center [366, 34] width 35 height 15
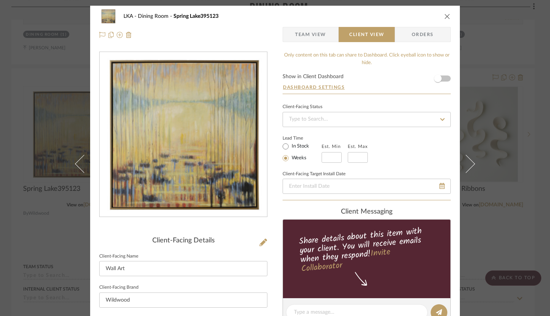
click at [444, 17] on icon "close" at bounding box center [447, 16] width 6 height 6
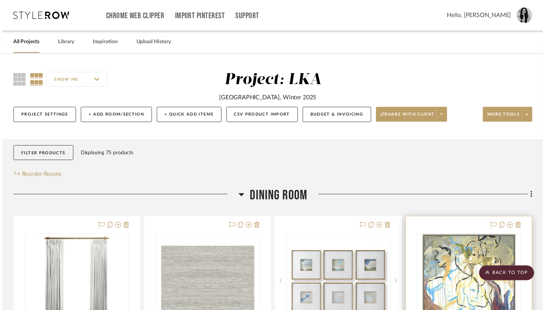
scroll to position [488, 0]
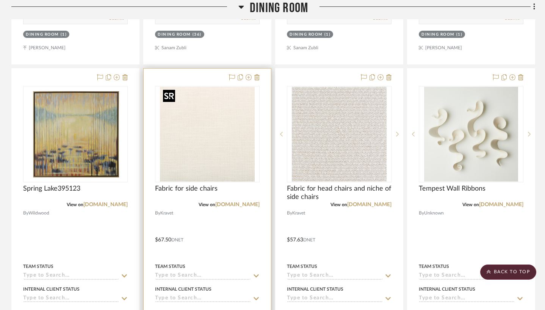
click at [249, 150] on img "0" at bounding box center [207, 134] width 95 height 95
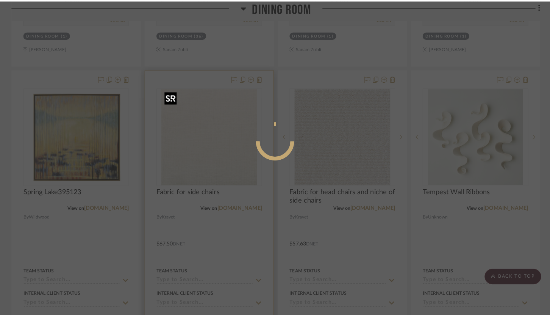
scroll to position [0, 0]
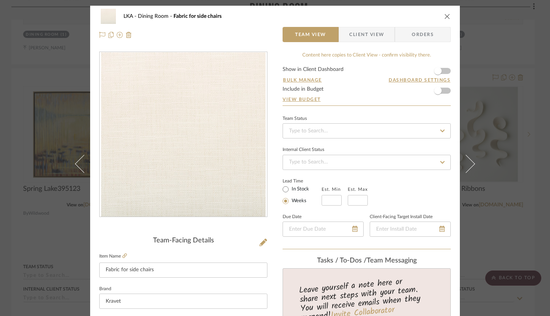
click at [366, 37] on span "Client View" at bounding box center [366, 34] width 35 height 15
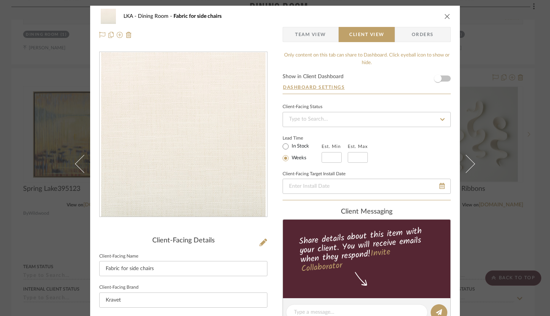
click at [446, 16] on icon "close" at bounding box center [447, 16] width 6 height 6
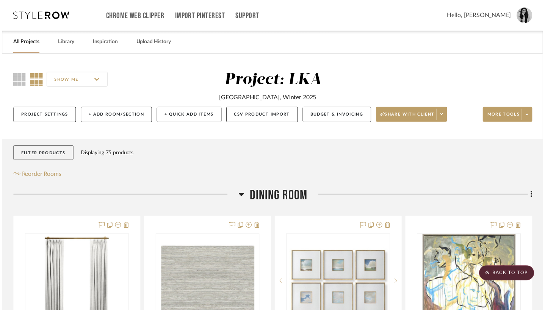
scroll to position [488, 0]
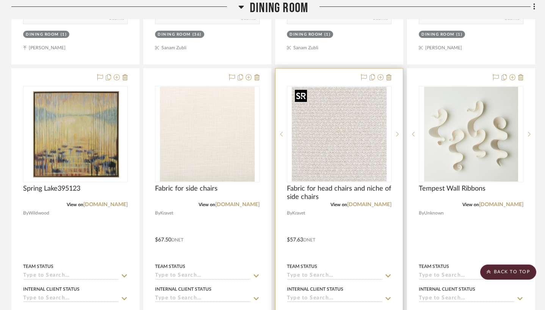
click at [329, 151] on img "0" at bounding box center [339, 134] width 95 height 95
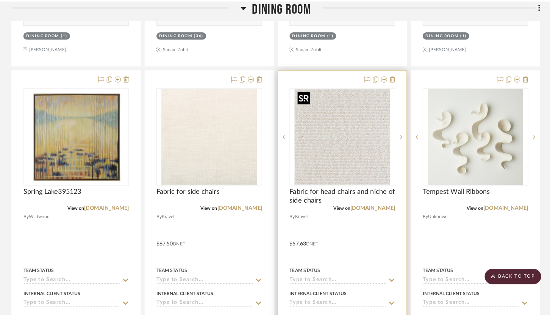
scroll to position [0, 0]
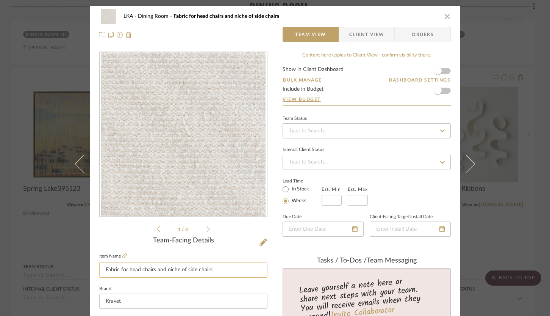
click at [172, 270] on input "Fabric for head chairs and niche of side chairs" at bounding box center [183, 269] width 168 height 15
type input "Fabric for head chairs and inside back of side chairs"
click at [444, 16] on icon "close" at bounding box center [447, 16] width 6 height 6
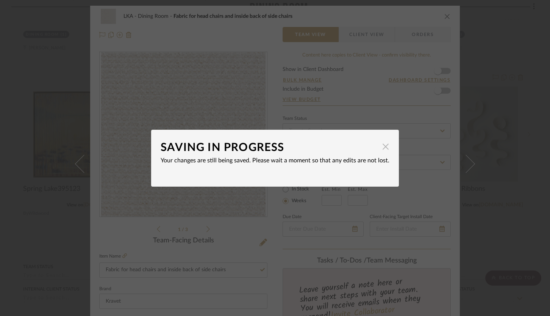
click at [386, 147] on span "button" at bounding box center [385, 146] width 15 height 15
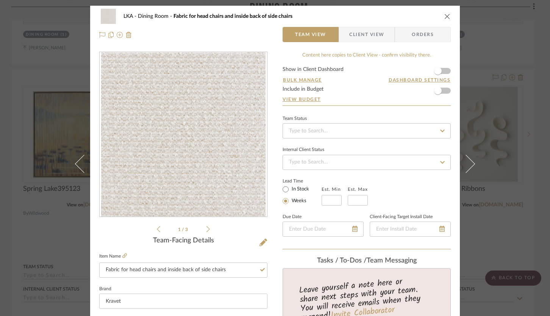
click at [444, 14] on icon "close" at bounding box center [447, 16] width 6 height 6
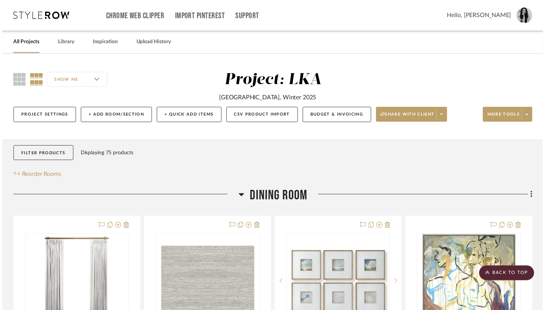
scroll to position [488, 0]
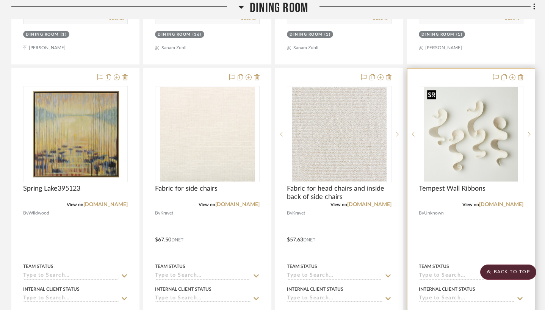
click at [441, 134] on img "0" at bounding box center [471, 134] width 94 height 95
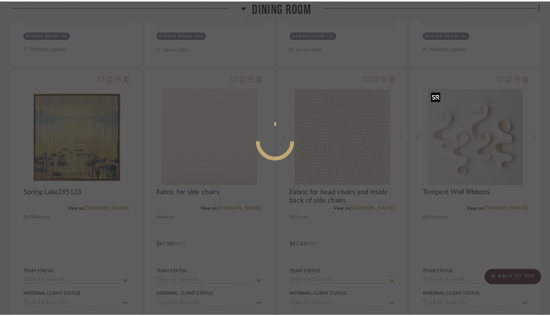
scroll to position [0, 0]
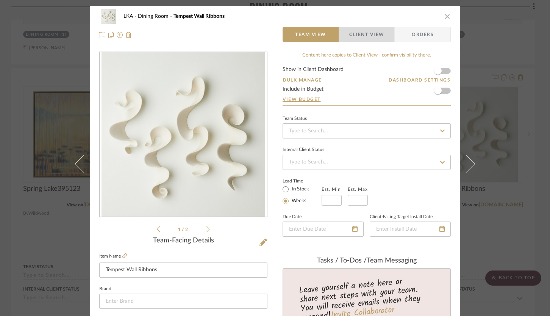
click at [368, 31] on span "Client View" at bounding box center [366, 34] width 35 height 15
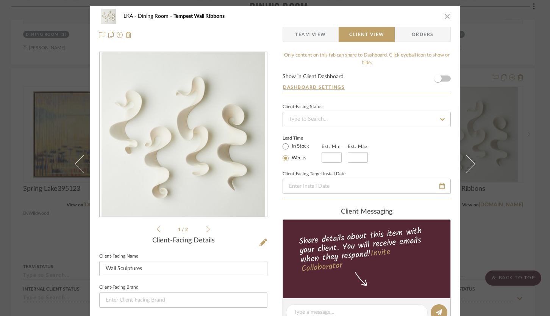
click at [446, 15] on icon "close" at bounding box center [447, 16] width 6 height 6
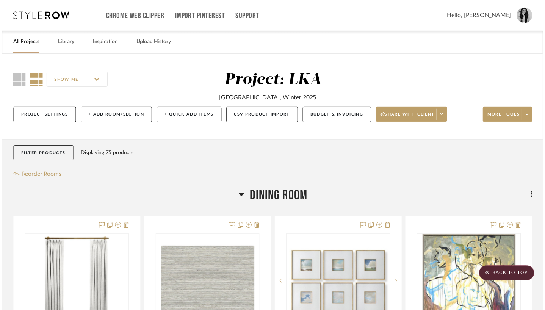
scroll to position [488, 0]
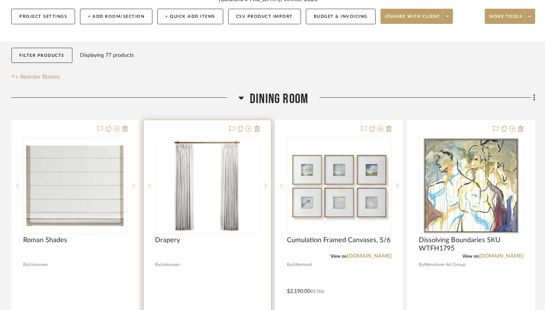
scroll to position [118, 0]
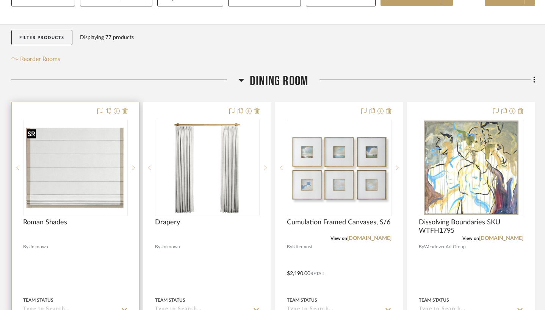
click at [113, 191] on img "0" at bounding box center [75, 167] width 103 height 85
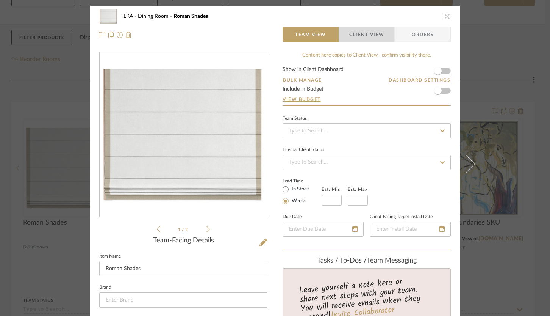
click at [358, 30] on span "Client View" at bounding box center [366, 34] width 35 height 15
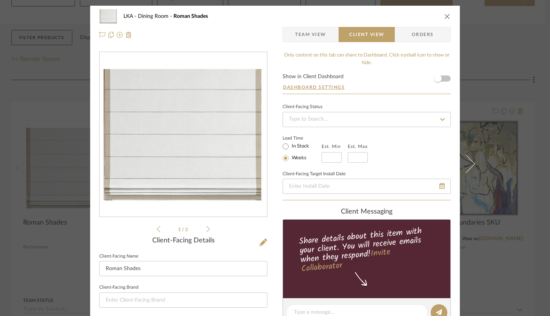
click at [444, 15] on icon "close" at bounding box center [447, 16] width 6 height 6
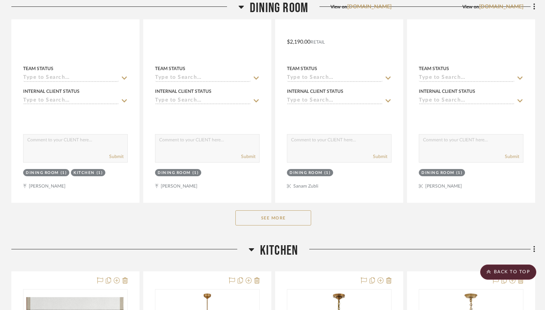
scroll to position [388, 0]
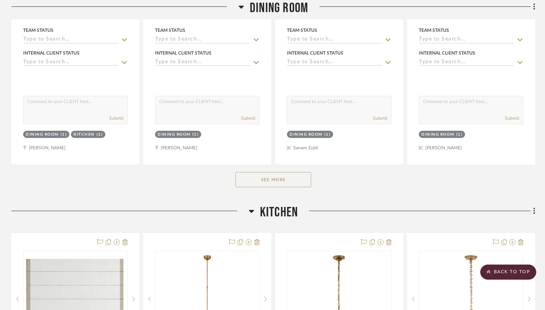
click at [281, 182] on button "See More" at bounding box center [273, 179] width 76 height 15
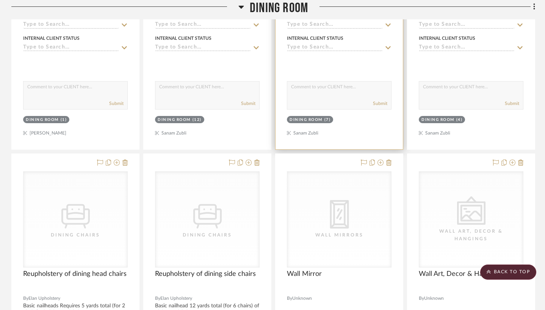
scroll to position [738, 0]
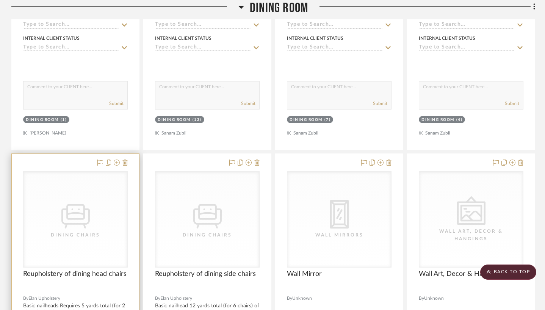
click at [0, 0] on div "CategoryIconSeating Created with Sketch. Dining Chairs" at bounding box center [0, 0] width 0 height 0
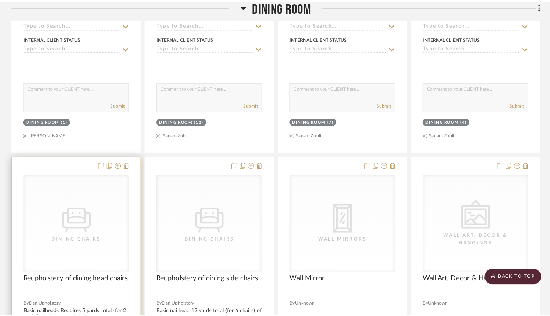
scroll to position [0, 0]
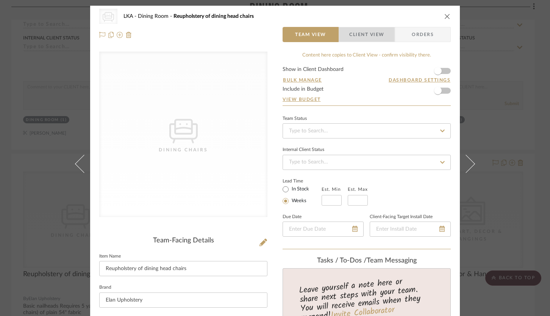
click at [375, 32] on span "Client View" at bounding box center [366, 34] width 35 height 15
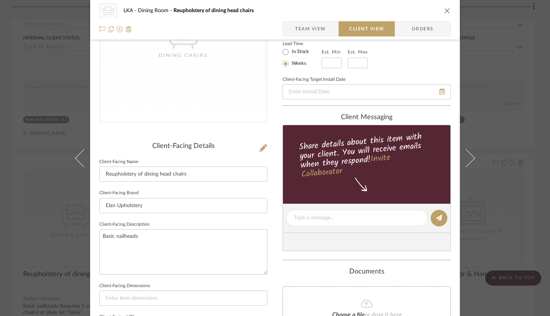
scroll to position [149, 0]
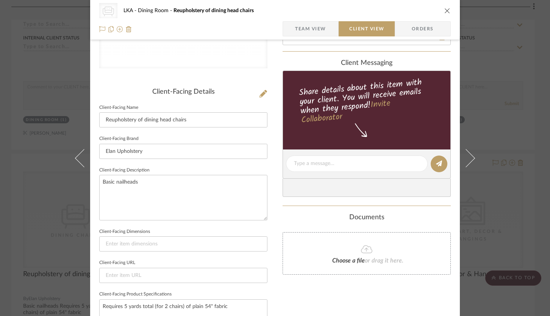
click at [444, 13] on icon "close" at bounding box center [447, 11] width 6 height 6
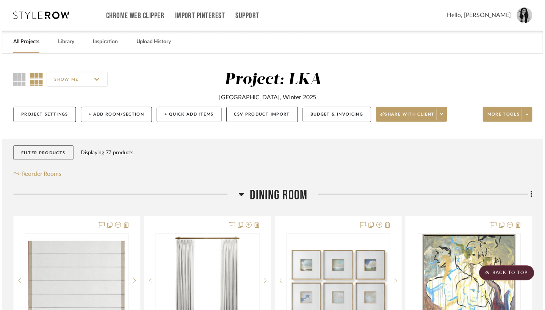
scroll to position [738, 0]
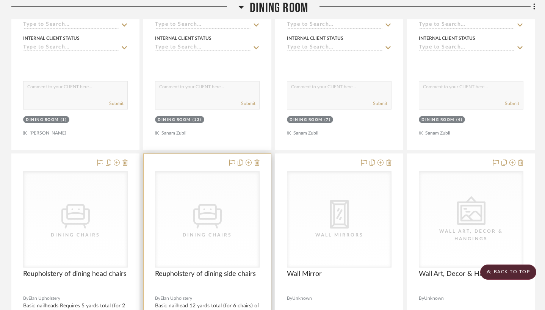
click at [222, 203] on div "CategoryIconSeating Created with Sketch. Dining Chairs" at bounding box center [207, 219] width 104 height 95
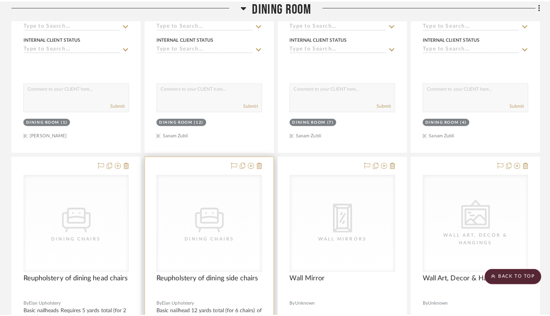
scroll to position [0, 0]
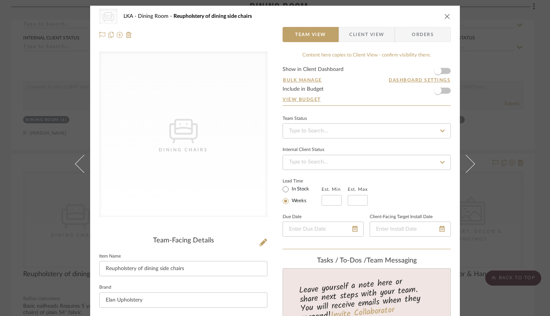
click at [371, 34] on span "Client View" at bounding box center [366, 34] width 35 height 15
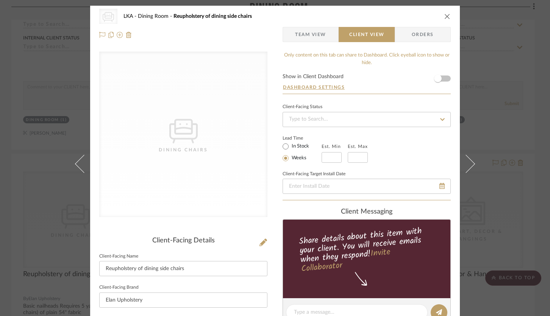
click at [445, 17] on icon "close" at bounding box center [447, 16] width 6 height 6
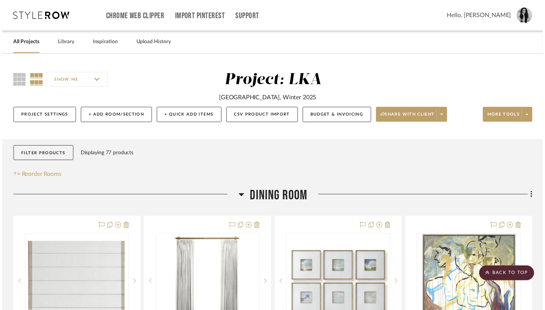
scroll to position [738, 0]
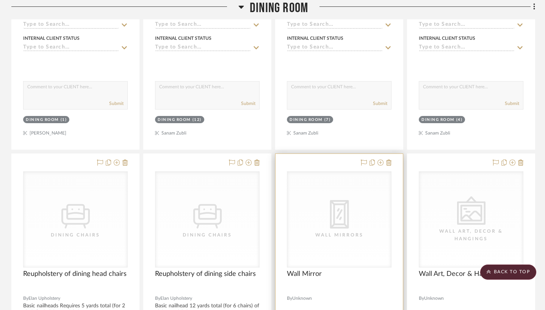
click at [343, 221] on icon "CategoryIconMirrors Created with Sketch." at bounding box center [339, 214] width 28 height 28
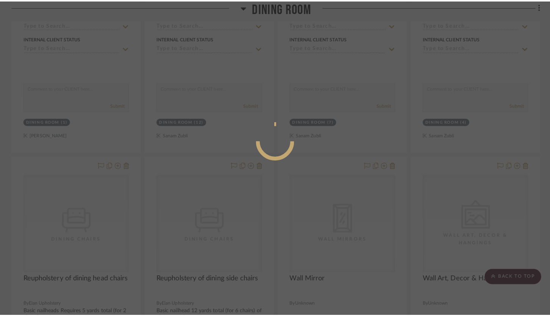
scroll to position [0, 0]
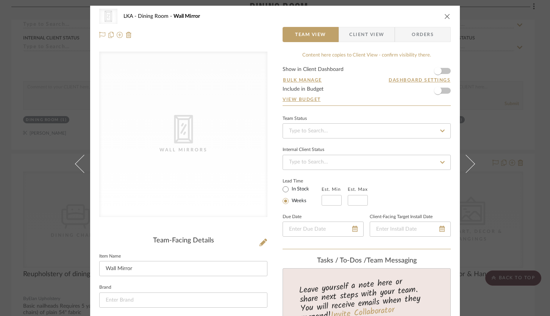
click at [377, 41] on span "Client View" at bounding box center [366, 34] width 35 height 15
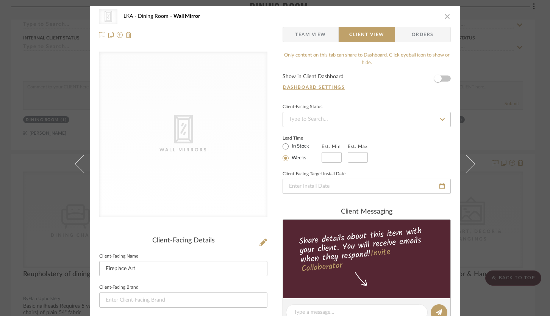
click at [445, 20] on div "CategoryIconMirrors Created with Sketch. Wall Mirrors LKA Dining Room Wall Mirr…" at bounding box center [275, 16] width 352 height 15
click at [445, 17] on icon "close" at bounding box center [447, 16] width 6 height 6
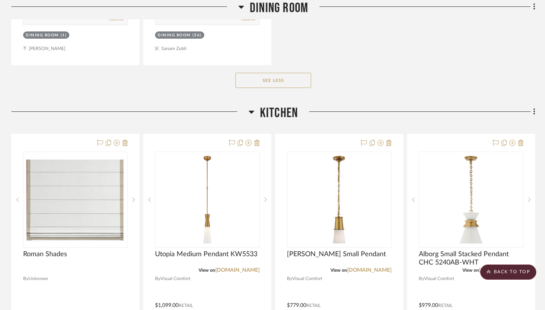
scroll to position [1940, 0]
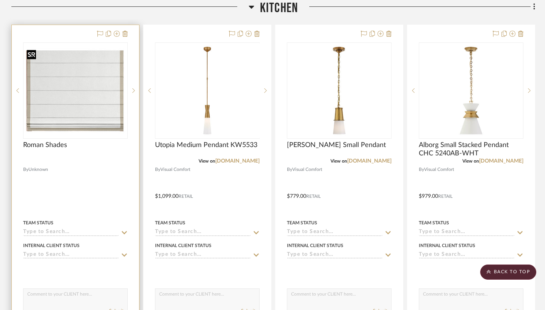
click at [0, 0] on img at bounding box center [0, 0] width 0 height 0
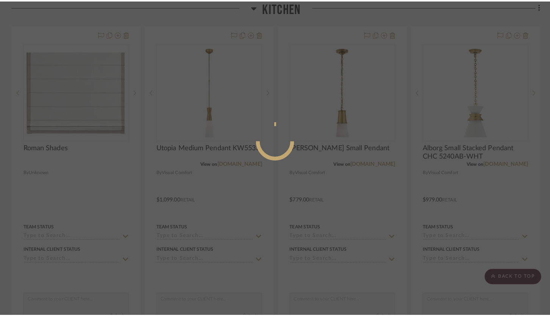
scroll to position [0, 0]
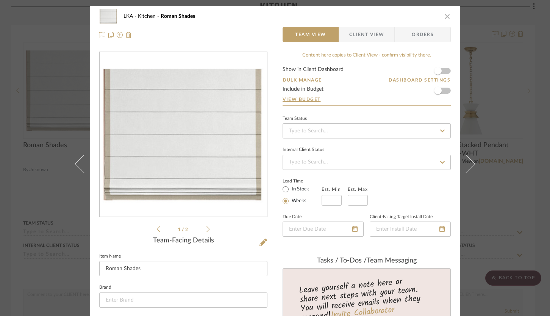
click at [374, 30] on span "Client View" at bounding box center [366, 34] width 35 height 15
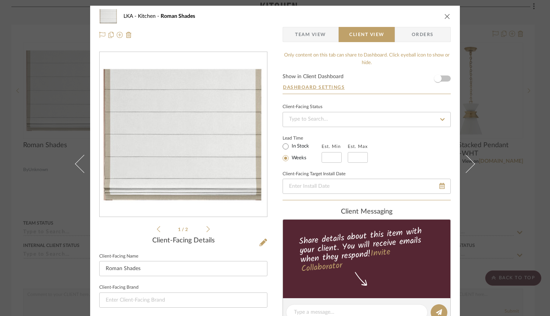
click at [444, 16] on icon "close" at bounding box center [447, 16] width 6 height 6
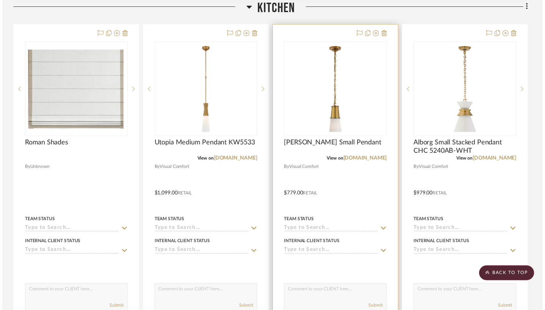
scroll to position [1940, 0]
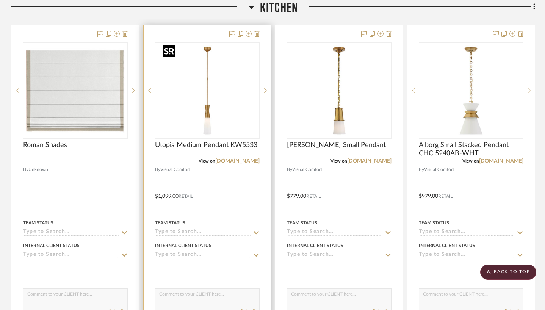
click at [239, 117] on img "0" at bounding box center [207, 90] width 95 height 95
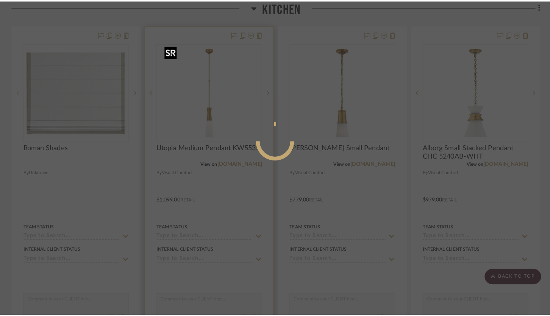
scroll to position [0, 0]
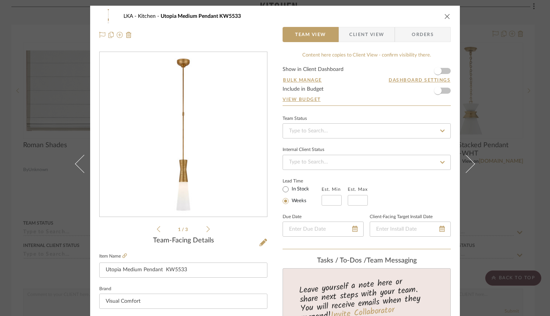
click at [367, 27] on span "Client View" at bounding box center [366, 34] width 35 height 15
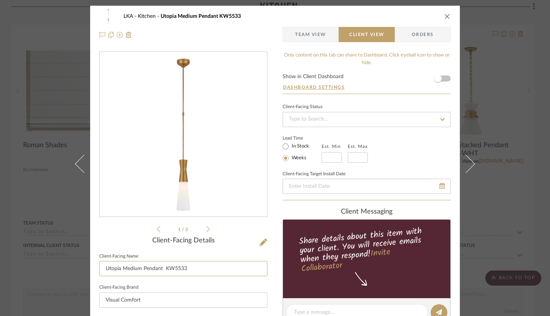
drag, startPoint x: 195, startPoint y: 268, endPoint x: 94, endPoint y: 266, distance: 101.5
click at [94, 266] on div "LKA Kitchen Utopia Medium Pendant KW5533 Team View Client View Orders 1 / 3 Cli…" at bounding box center [275, 315] width 370 height 618
type input "Pendant"
click at [283, 210] on div "client Messaging" at bounding box center [367, 212] width 168 height 8
click at [445, 16] on icon "close" at bounding box center [447, 16] width 6 height 6
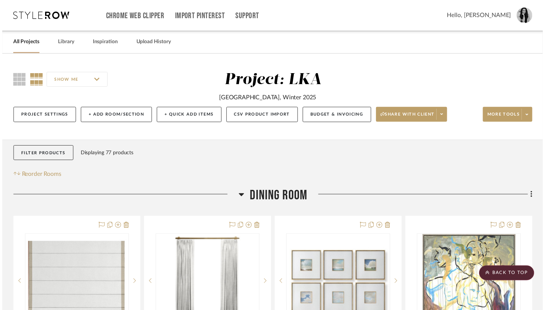
scroll to position [1940, 0]
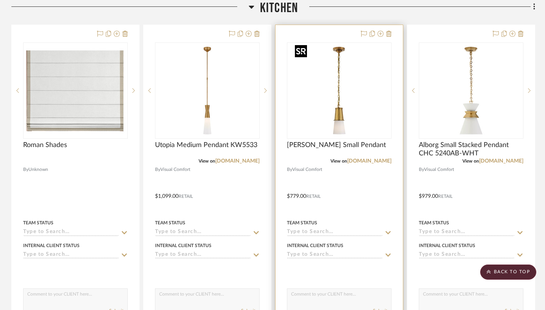
click at [346, 110] on img "0" at bounding box center [339, 90] width 95 height 95
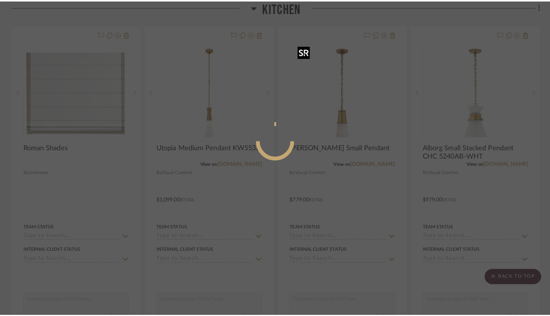
scroll to position [0, 0]
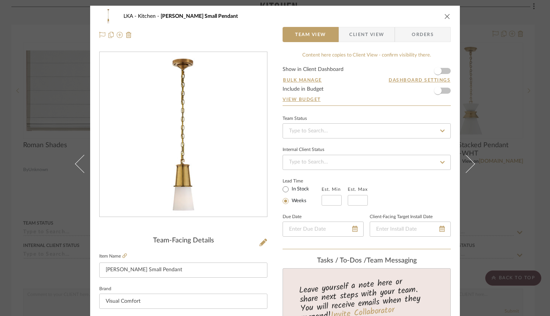
click at [368, 33] on span "Client View" at bounding box center [366, 34] width 35 height 15
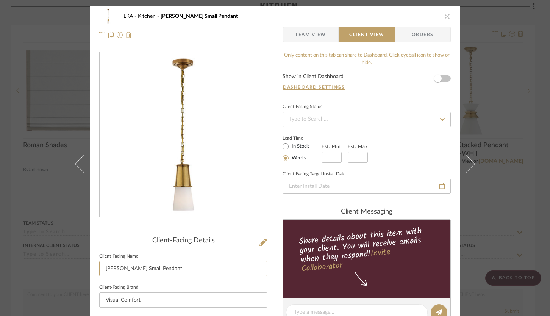
drag, startPoint x: 164, startPoint y: 268, endPoint x: 95, endPoint y: 265, distance: 69.4
click at [95, 265] on div "LKA Kitchen Robinson Small Pendant Team View Client View Orders Client-Facing D…" at bounding box center [275, 315] width 370 height 618
type input "Pendant"
click at [271, 209] on div "LKA Kitchen Robinson Small Pendant Team View Client View Orders Client-Facing D…" at bounding box center [275, 315] width 370 height 618
click at [444, 16] on icon "close" at bounding box center [447, 16] width 6 height 6
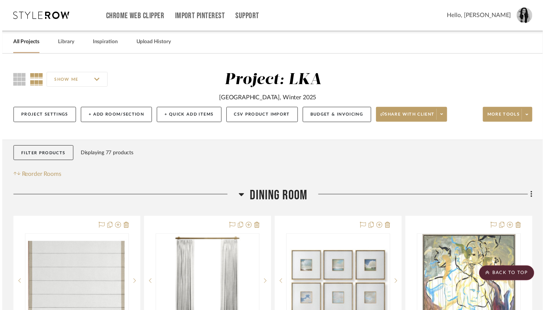
scroll to position [1940, 0]
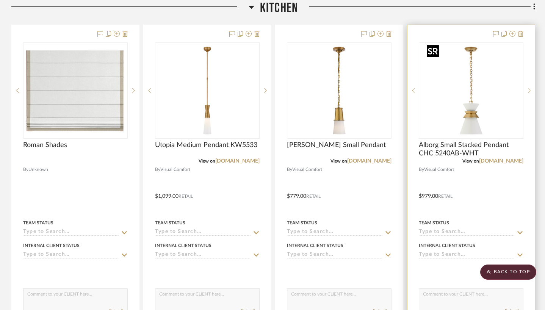
click at [454, 123] on img "0" at bounding box center [471, 90] width 95 height 95
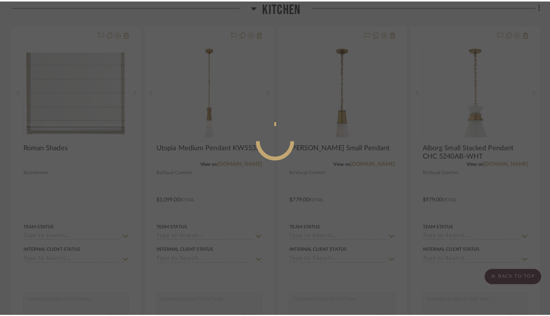
scroll to position [0, 0]
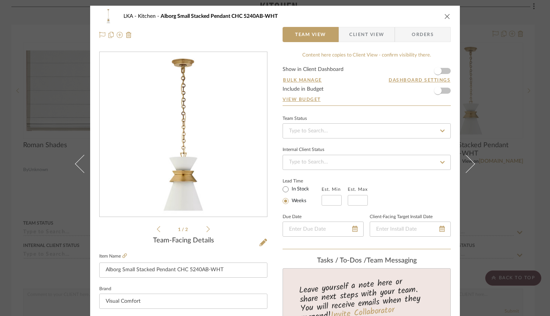
click at [372, 39] on span "Client View" at bounding box center [366, 34] width 35 height 15
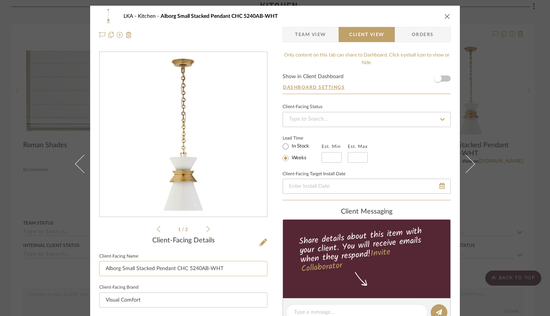
click at [224, 271] on input "Alborg Small Stacked Pendant CHC 5240AB-WHT" at bounding box center [183, 268] width 168 height 15
type input "Pendant"
click at [283, 216] on div "client Messaging Share details about this item with your client. You will recei…" at bounding box center [367, 277] width 168 height 138
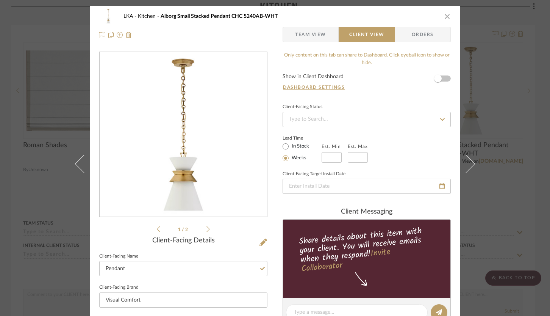
click at [441, 19] on div "LKA Kitchen Alborg Small Stacked Pendant CHC 5240AB-WHT" at bounding box center [275, 16] width 352 height 15
click at [445, 13] on icon "close" at bounding box center [447, 16] width 6 height 6
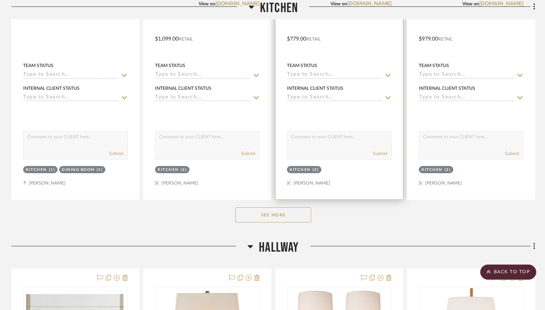
scroll to position [2136, 0]
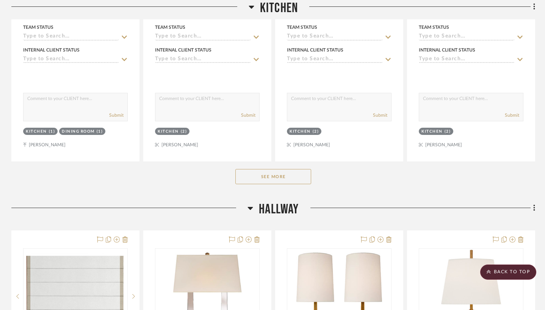
click at [288, 174] on button "See More" at bounding box center [273, 176] width 76 height 15
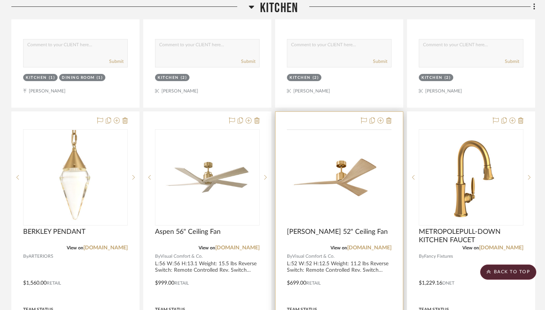
scroll to position [2206, 0]
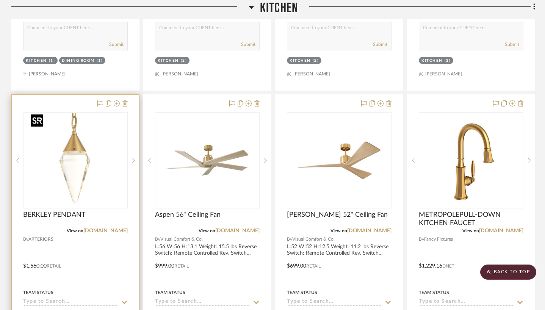
click at [0, 0] on img at bounding box center [0, 0] width 0 height 0
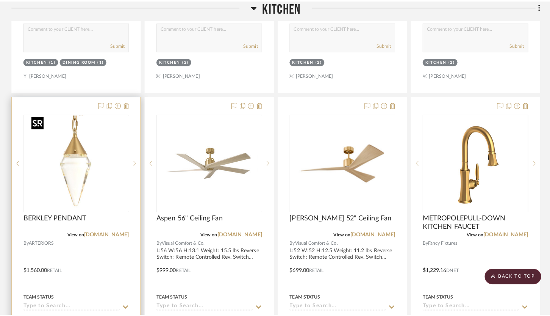
scroll to position [0, 0]
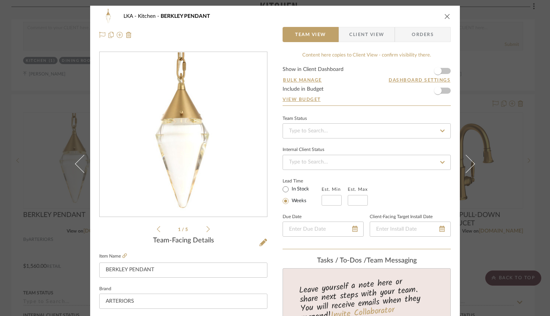
click at [349, 38] on span "Client View" at bounding box center [366, 34] width 35 height 15
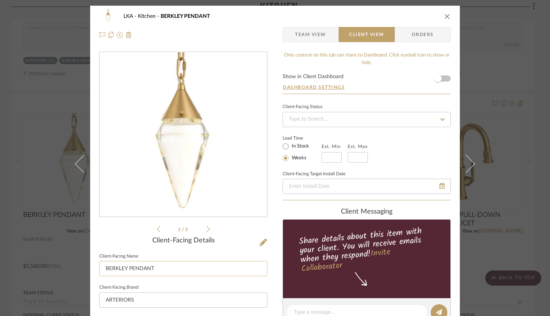
click at [150, 269] on input "BERKLEY PENDANT" at bounding box center [183, 268] width 168 height 15
click at [150, 268] on input "BERKLEY PENDANT" at bounding box center [183, 268] width 168 height 15
type input "Pendant"
click at [278, 204] on div "LKA Kitchen BERKLEY PENDANT Team View Client View Orders 1 / 5 Client-Facing De…" at bounding box center [275, 315] width 370 height 618
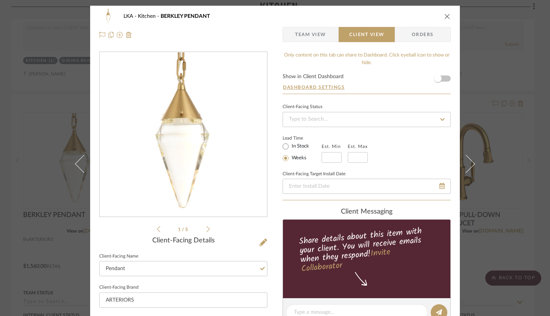
click at [444, 16] on icon "close" at bounding box center [447, 16] width 6 height 6
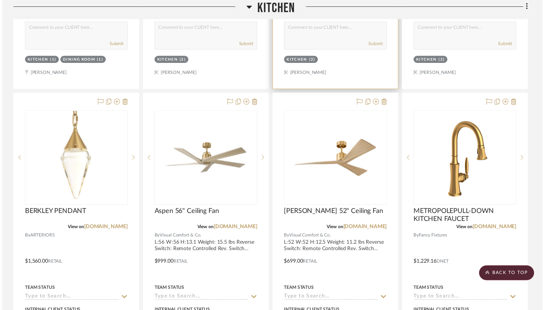
scroll to position [2206, 0]
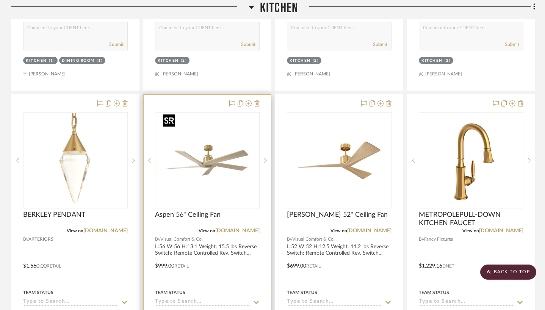
click at [208, 181] on img "0" at bounding box center [207, 160] width 95 height 95
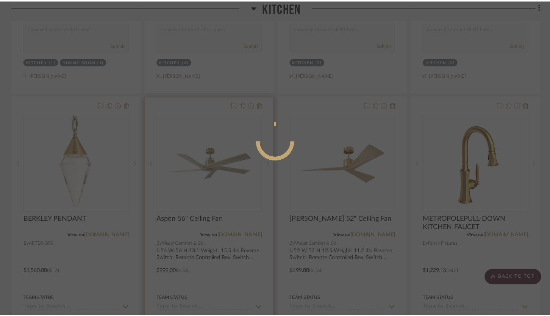
scroll to position [0, 0]
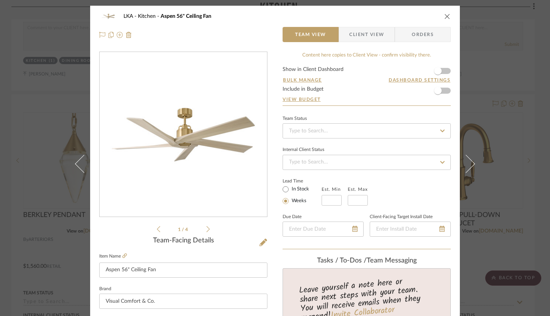
click at [362, 35] on span "Client View" at bounding box center [366, 34] width 35 height 15
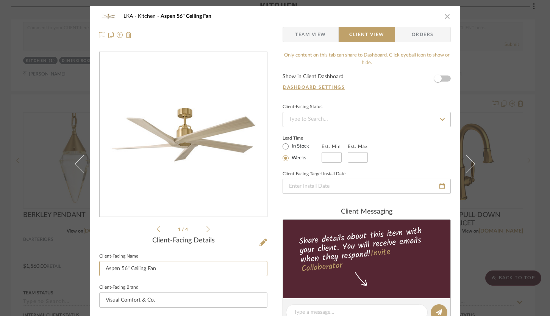
drag, startPoint x: 129, startPoint y: 266, endPoint x: 92, endPoint y: 264, distance: 36.8
click at [93, 264] on div "LKA Kitchen Aspen 56" Ceiling Fan Team View Client View Orders 1 / 4 Client-Fac…" at bounding box center [275, 315] width 370 height 618
type input "Ceiling Fan"
click at [271, 205] on div "LKA Kitchen Aspen 56" Ceiling Fan Team View Client View Orders 1 / 4 Client-Fac…" at bounding box center [275, 315] width 370 height 618
click at [444, 14] on icon "close" at bounding box center [447, 16] width 6 height 6
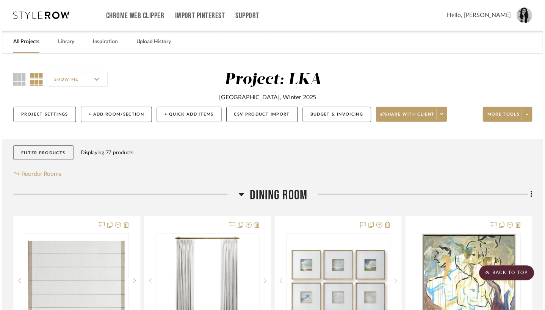
scroll to position [2206, 0]
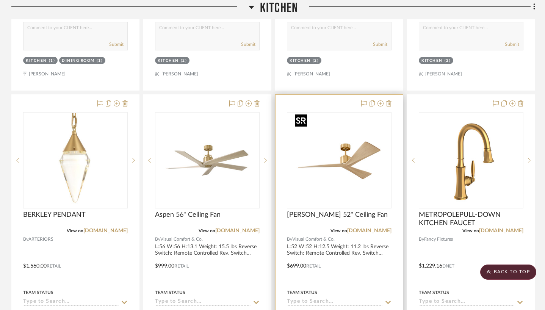
click at [357, 167] on img "0" at bounding box center [339, 160] width 95 height 95
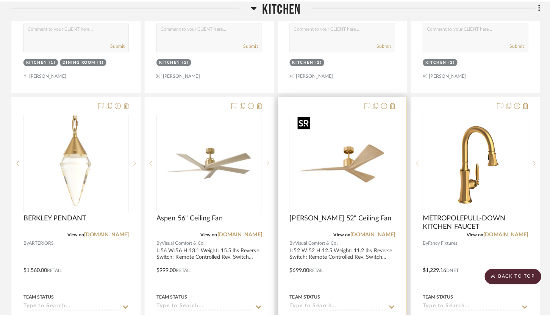
scroll to position [0, 0]
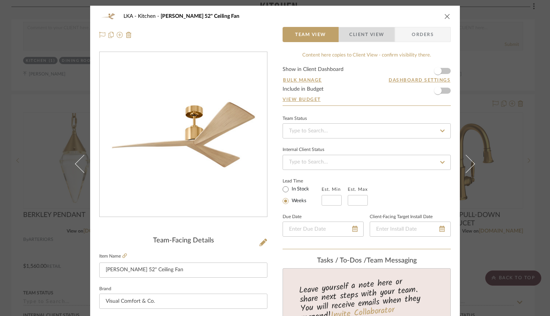
click at [359, 36] on span "Client View" at bounding box center [366, 34] width 35 height 15
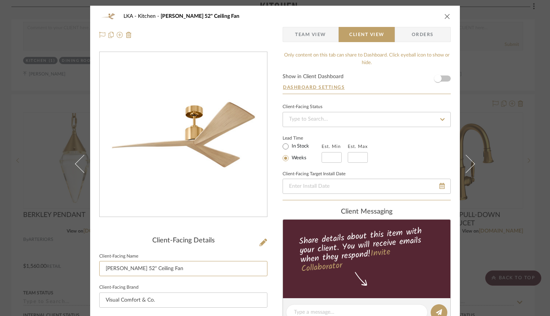
drag, startPoint x: 127, startPoint y: 268, endPoint x: 93, endPoint y: 268, distance: 33.7
click at [93, 268] on div "LKA Kitchen Adler 52" Ceiling Fan Team View Client View Orders Client-Facing De…" at bounding box center [275, 315] width 370 height 618
type input "Ceiling Fan"
click at [283, 209] on div "client Messaging" at bounding box center [367, 212] width 168 height 8
click at [445, 13] on div "LKA Kitchen Adler 52" Ceiling Fan" at bounding box center [275, 16] width 352 height 15
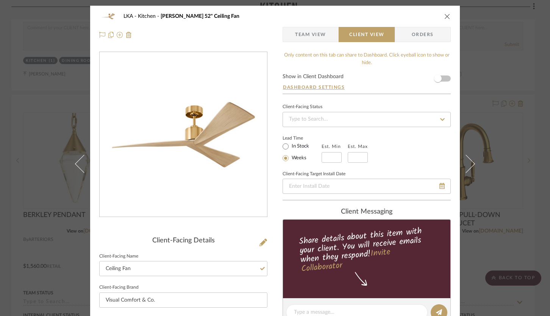
click at [444, 16] on icon "close" at bounding box center [447, 16] width 6 height 6
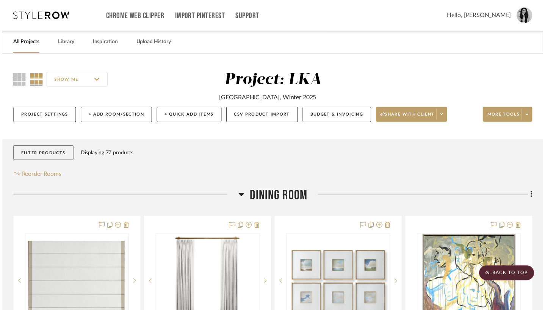
scroll to position [2206, 0]
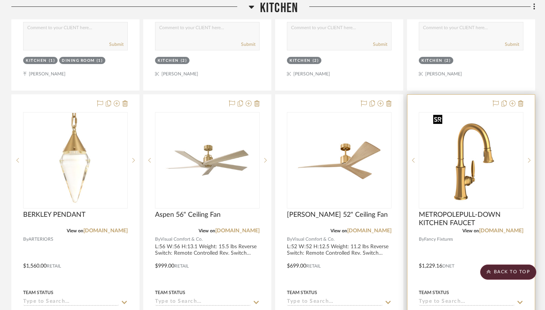
click at [0, 0] on img at bounding box center [0, 0] width 0 height 0
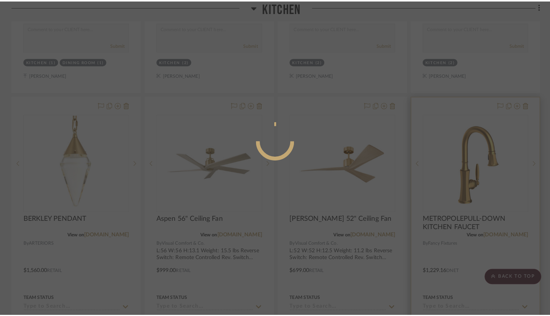
scroll to position [0, 0]
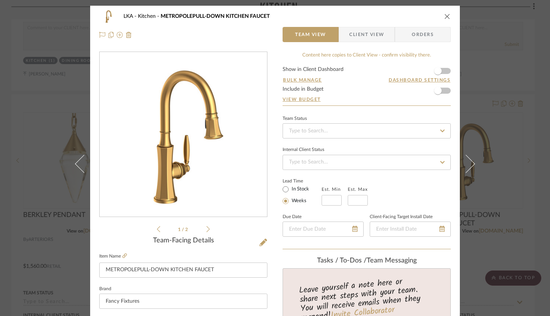
click at [362, 38] on span "Client View" at bounding box center [366, 34] width 35 height 15
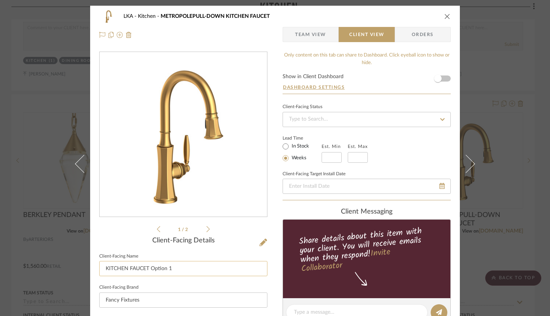
drag, startPoint x: 147, startPoint y: 270, endPoint x: 101, endPoint y: 264, distance: 46.9
click at [101, 264] on input "KITCHEN FAUCET Option 1" at bounding box center [183, 268] width 168 height 15
type input "Kitchen Faucet Option 1"
click at [276, 206] on div "LKA Kitchen METROPOLEPULL-DOWN KITCHEN FAUCET Team View Client View Orders 1 / …" at bounding box center [275, 315] width 370 height 618
click at [447, 16] on icon "close" at bounding box center [447, 16] width 6 height 6
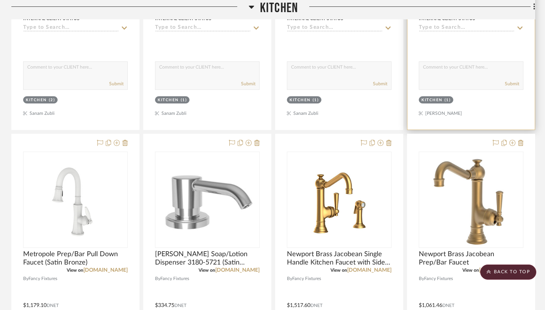
scroll to position [2553, 0]
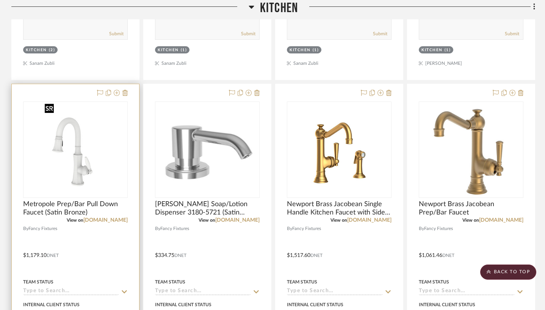
click at [0, 0] on img at bounding box center [0, 0] width 0 height 0
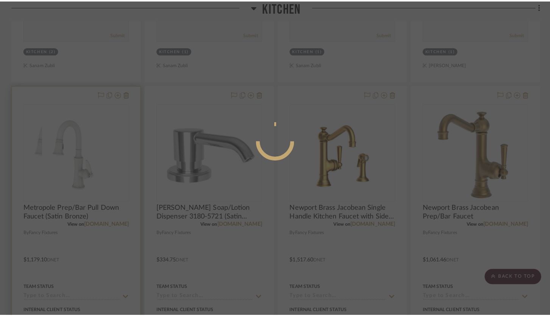
scroll to position [0, 0]
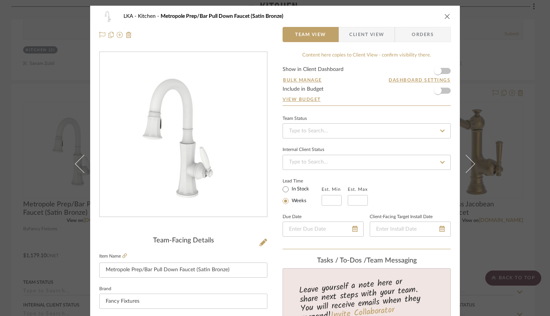
click at [352, 32] on span "Client View" at bounding box center [366, 34] width 35 height 15
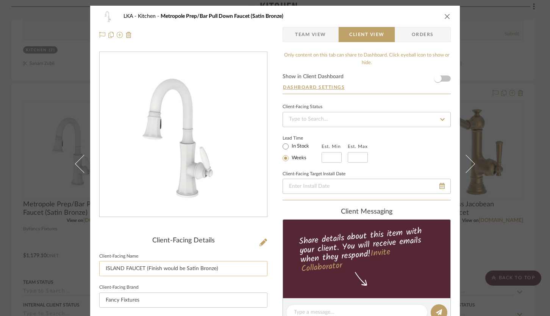
drag, startPoint x: 143, startPoint y: 268, endPoint x: 102, endPoint y: 263, distance: 41.6
click at [102, 263] on input "ISLAND FAUCET (Finish would be Satin Bronze)" at bounding box center [183, 268] width 168 height 15
type input "Island Faucet (Finish would be Satin Bronze)"
click at [276, 220] on div "LKA Kitchen Metropole Prep/Bar Pull Down Faucet (Satin Bronze) Team View Client…" at bounding box center [275, 315] width 370 height 618
click at [449, 17] on div "LKA Kitchen Metropole Prep/Bar Pull Down Faucet (Satin Bronze) Team View Client…" at bounding box center [275, 26] width 370 height 40
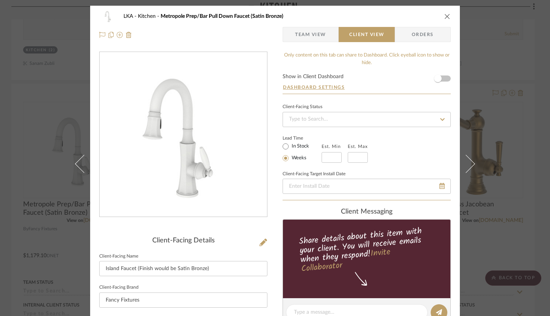
click at [445, 16] on icon "close" at bounding box center [447, 16] width 6 height 6
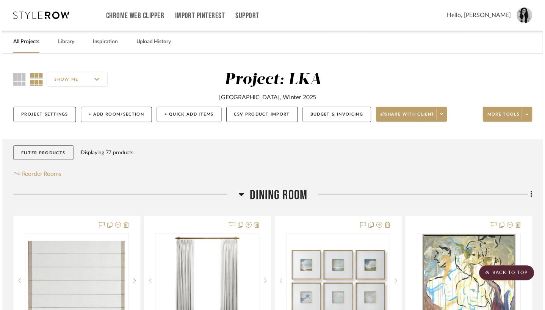
scroll to position [2553, 0]
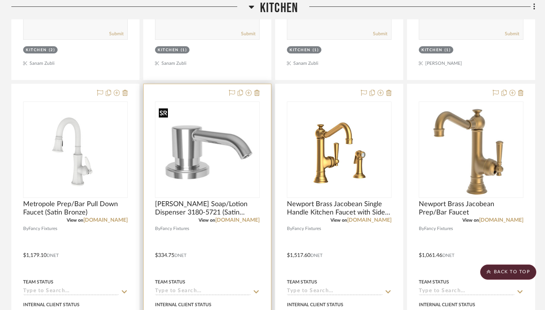
click at [200, 164] on img "0" at bounding box center [207, 149] width 103 height 85
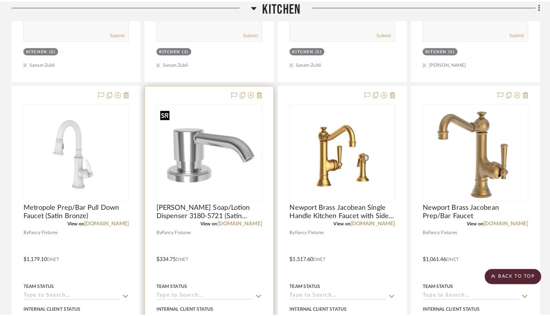
scroll to position [0, 0]
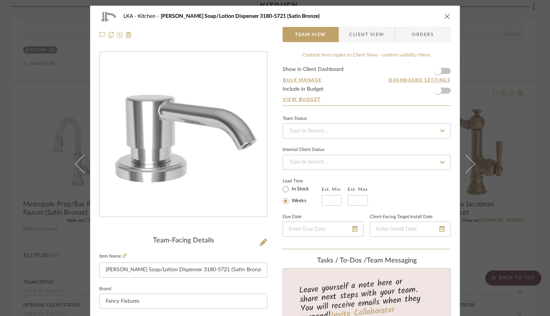
click at [356, 35] on span "Client View" at bounding box center [366, 34] width 35 height 15
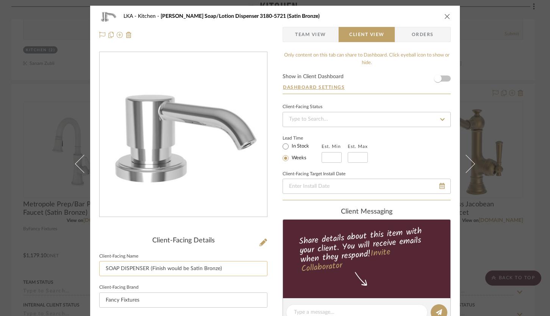
drag, startPoint x: 146, startPoint y: 268, endPoint x: 99, endPoint y: 269, distance: 46.6
click at [99, 269] on input "SOAP DISPENSER (Finish would be Satin Bronze)" at bounding box center [183, 268] width 168 height 15
type input "Soap Dispenser (Finish would be Satin Bronze)"
click at [278, 217] on div "LKA Kitchen Muncy Soap/Lotion Dispenser 3180-5721 (Satin Bronze) Team View Clie…" at bounding box center [275, 315] width 370 height 618
click at [444, 17] on icon "close" at bounding box center [447, 16] width 6 height 6
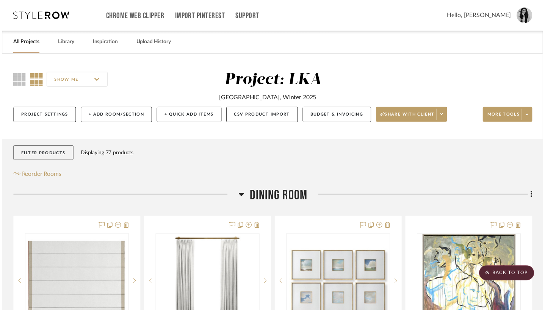
scroll to position [2553, 0]
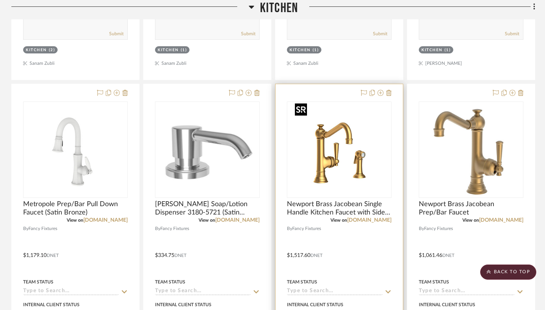
click at [346, 139] on img "0" at bounding box center [339, 149] width 95 height 95
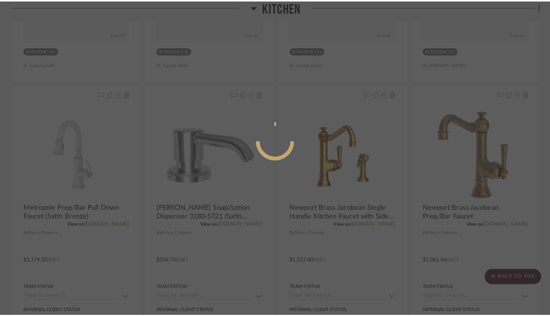
scroll to position [0, 0]
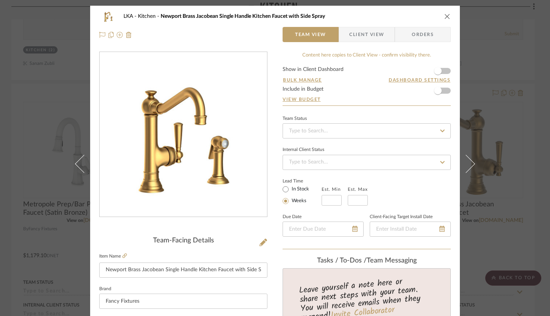
click at [373, 36] on span "Client View" at bounding box center [366, 34] width 35 height 15
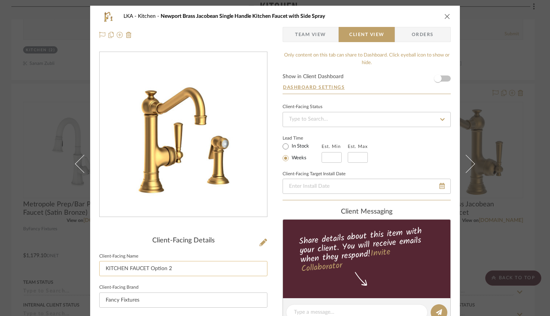
drag, startPoint x: 147, startPoint y: 267, endPoint x: 102, endPoint y: 267, distance: 45.1
click at [103, 267] on input "KITCHEN FAUCET Option 2" at bounding box center [183, 268] width 168 height 15
type input "Kitchen Faucet Option 2"
click at [280, 211] on div "LKA Kitchen Newport Brass Jacobean Single Handle Kitchen Faucet with Side Spray…" at bounding box center [275, 315] width 370 height 618
click at [445, 15] on icon "close" at bounding box center [447, 16] width 6 height 6
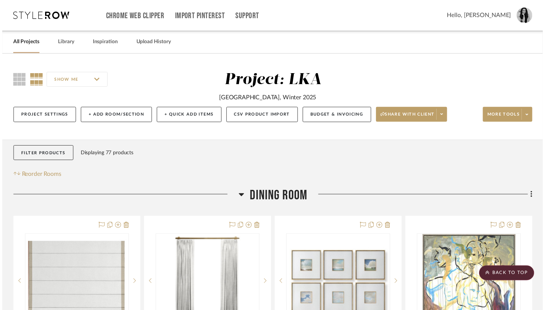
scroll to position [2553, 0]
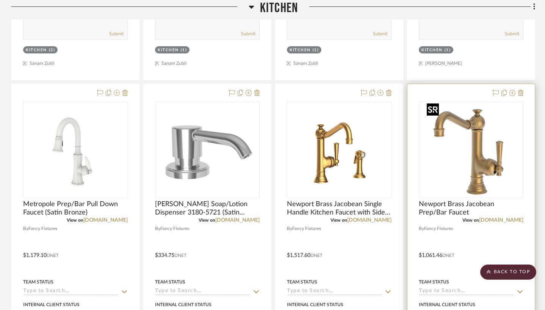
click at [0, 0] on img at bounding box center [0, 0] width 0 height 0
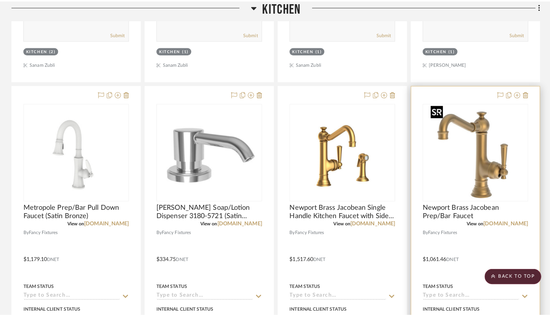
scroll to position [0, 0]
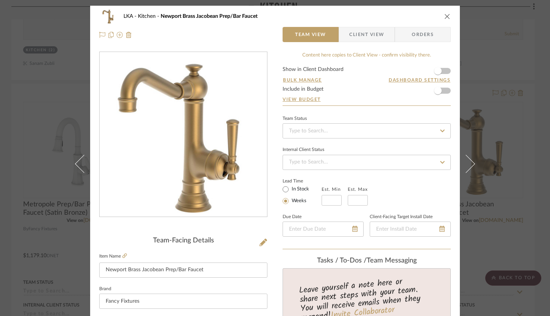
click at [365, 37] on span "Client View" at bounding box center [366, 34] width 35 height 15
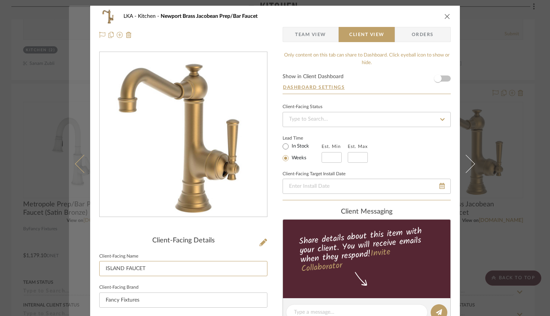
drag, startPoint x: 154, startPoint y: 271, endPoint x: 86, endPoint y: 263, distance: 68.6
click at [90, 266] on div "LKA Kitchen Newport Brass Jacobean Prep/Bar Faucet Team View Client View Orders…" at bounding box center [275, 315] width 370 height 618
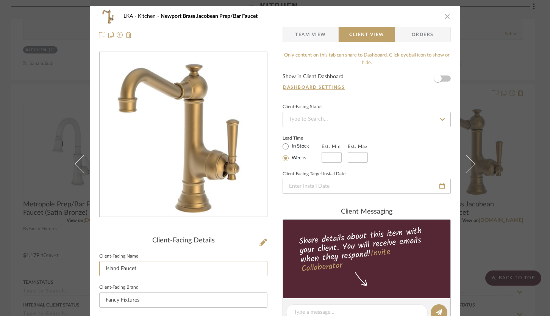
type input "Island Faucet"
click at [277, 206] on div "LKA Kitchen Newport Brass Jacobean Prep/Bar Faucet Team View Client View Orders…" at bounding box center [275, 315] width 370 height 618
click at [444, 17] on icon "close" at bounding box center [447, 16] width 6 height 6
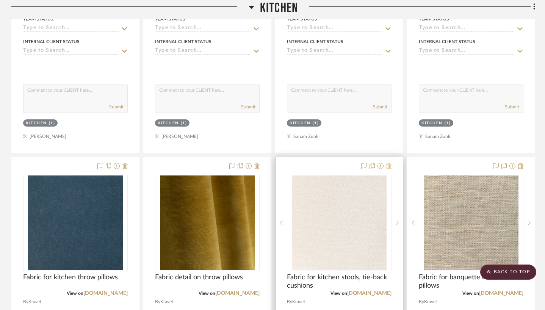
scroll to position [2915, 0]
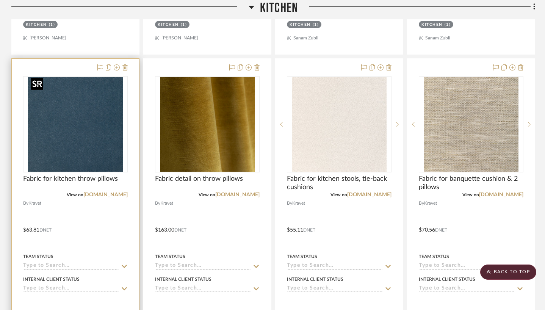
click at [0, 0] on img at bounding box center [0, 0] width 0 height 0
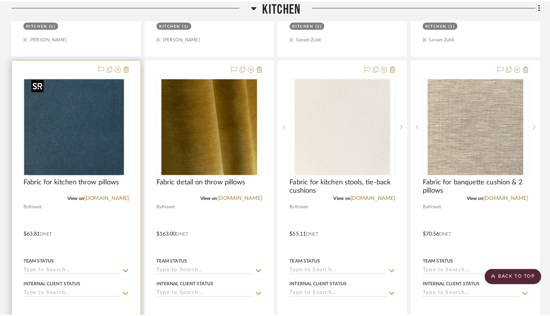
scroll to position [0, 0]
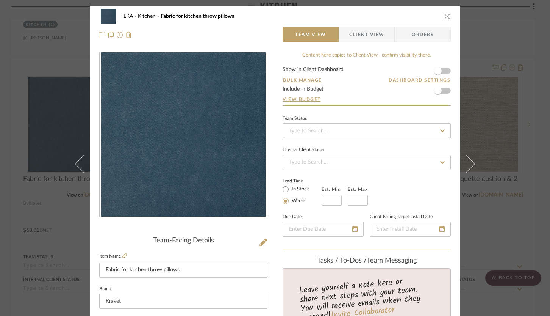
click at [349, 32] on span "Client View" at bounding box center [366, 34] width 35 height 15
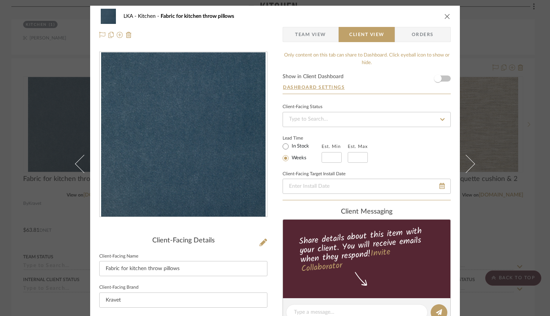
click at [445, 15] on icon "close" at bounding box center [447, 16] width 6 height 6
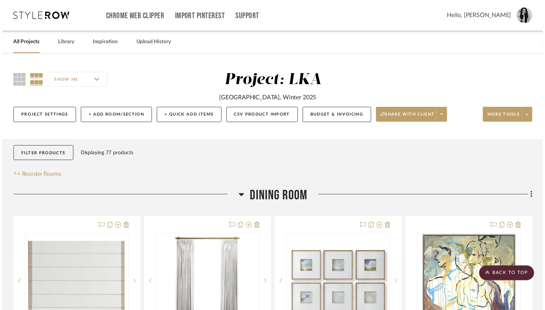
scroll to position [2915, 0]
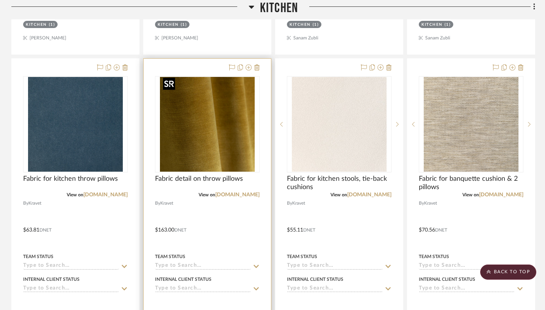
click at [0, 0] on img at bounding box center [0, 0] width 0 height 0
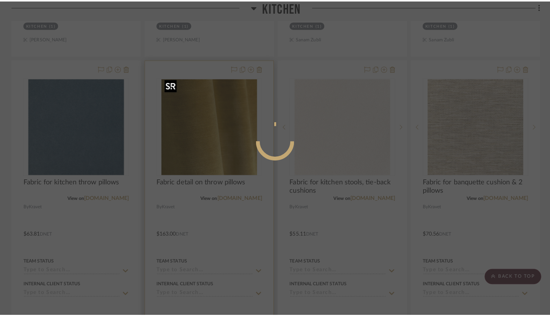
scroll to position [0, 0]
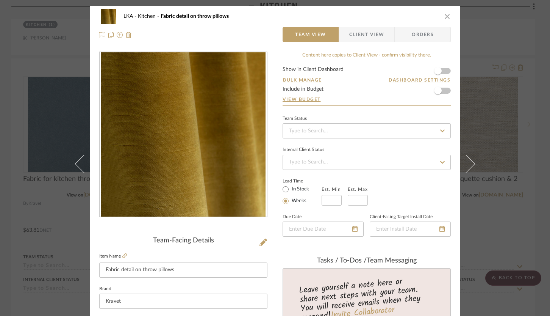
click at [364, 34] on span "Client View" at bounding box center [366, 34] width 35 height 15
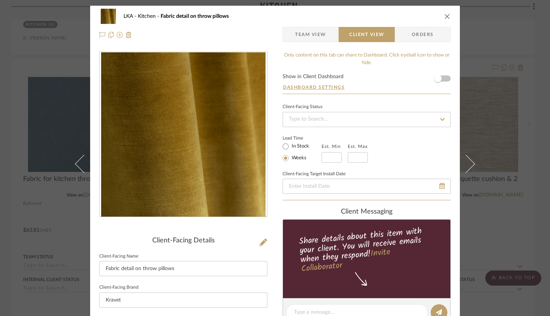
click at [444, 14] on icon "close" at bounding box center [447, 16] width 6 height 6
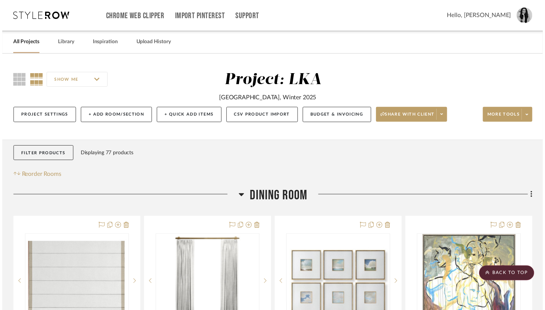
scroll to position [2915, 0]
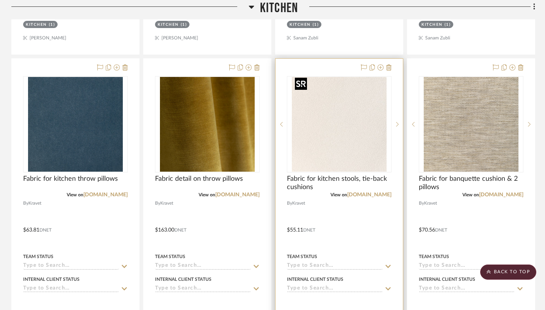
click at [366, 122] on img "0" at bounding box center [339, 124] width 95 height 95
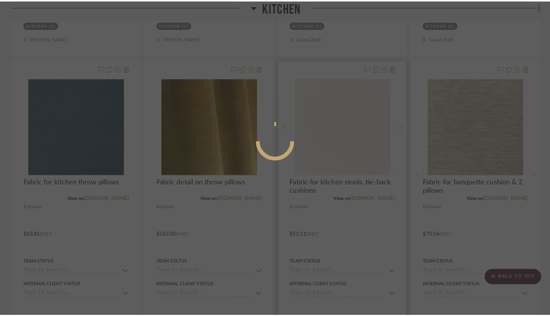
scroll to position [0, 0]
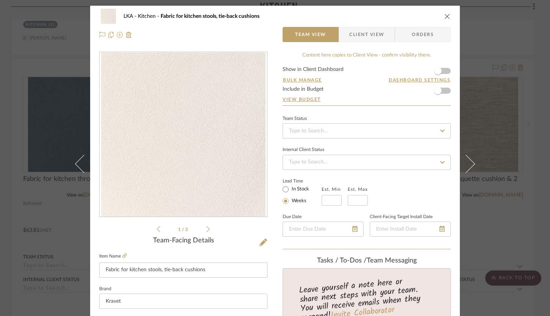
click at [361, 37] on span "Client View" at bounding box center [366, 34] width 35 height 15
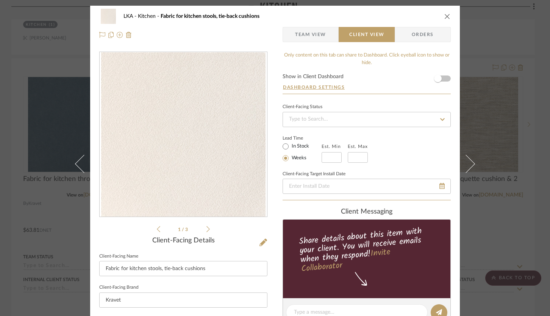
click at [439, 19] on div "LKA Kitchen Fabric for kitchen stools, tie-back cushions" at bounding box center [275, 16] width 352 height 15
click at [444, 16] on icon "close" at bounding box center [447, 16] width 6 height 6
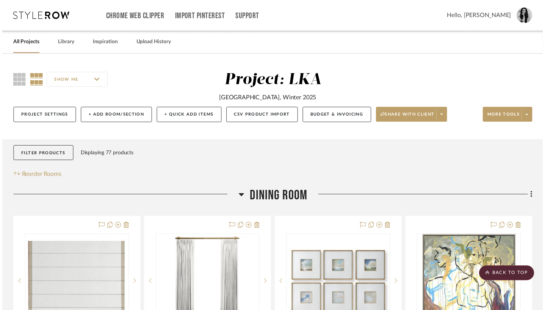
scroll to position [2915, 0]
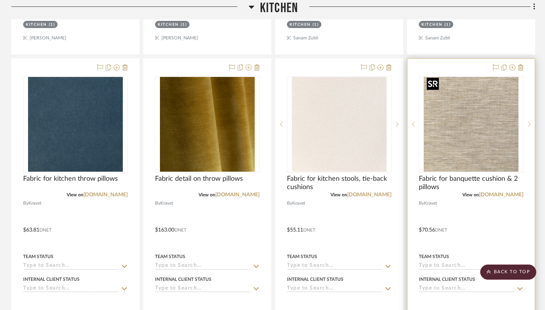
click at [458, 134] on img "0" at bounding box center [471, 124] width 95 height 95
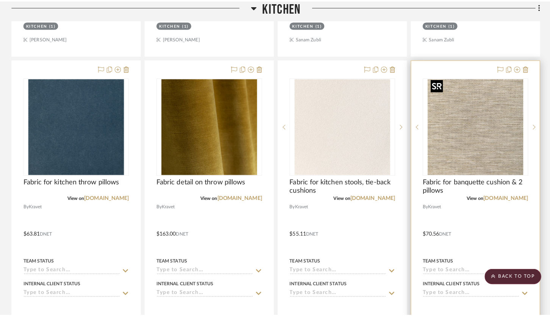
scroll to position [0, 0]
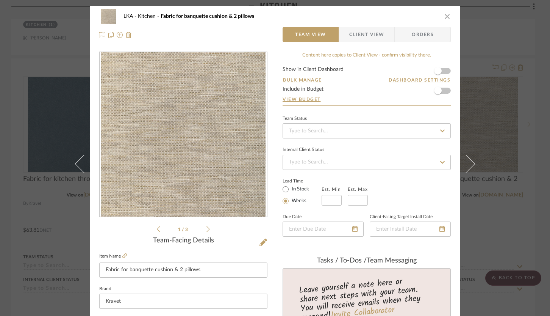
click at [379, 33] on span "Client View" at bounding box center [366, 34] width 35 height 15
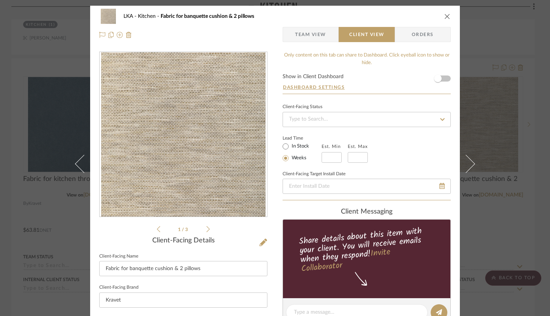
click at [446, 16] on icon "close" at bounding box center [447, 16] width 6 height 6
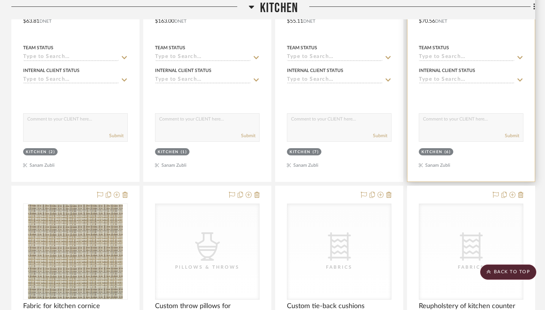
scroll to position [3175, 0]
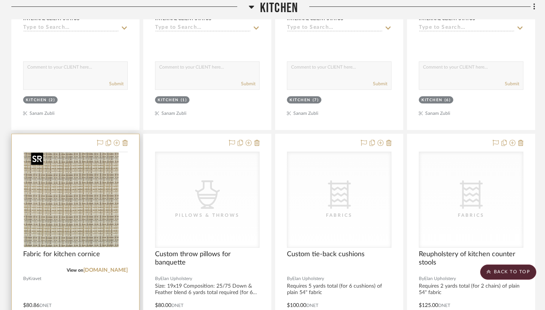
click at [0, 0] on img at bounding box center [0, 0] width 0 height 0
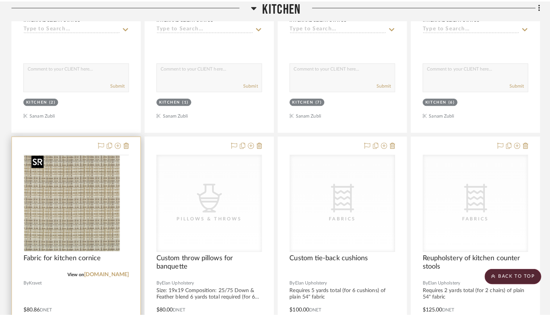
scroll to position [0, 0]
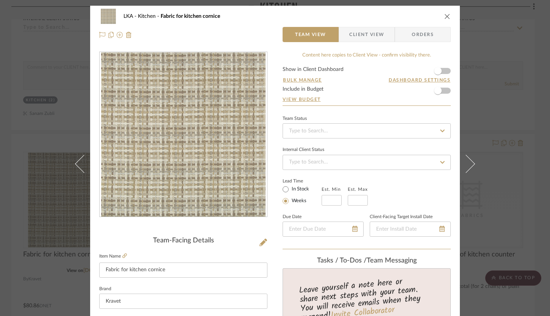
click at [354, 34] on span "Client View" at bounding box center [366, 34] width 35 height 15
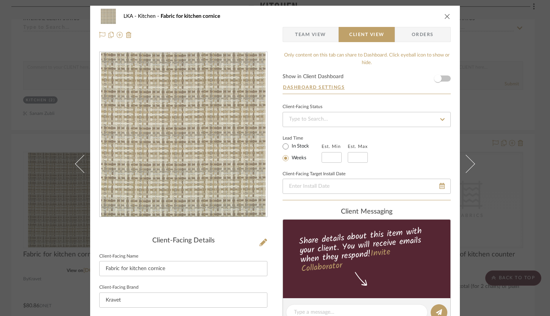
click at [444, 17] on icon "close" at bounding box center [447, 16] width 6 height 6
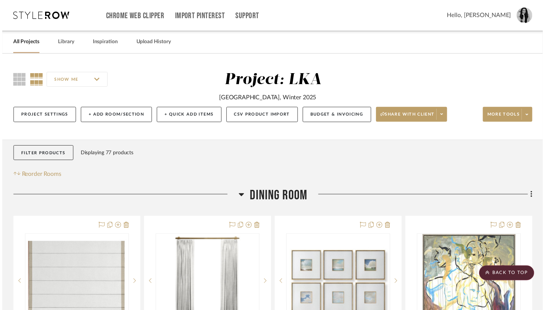
scroll to position [3175, 0]
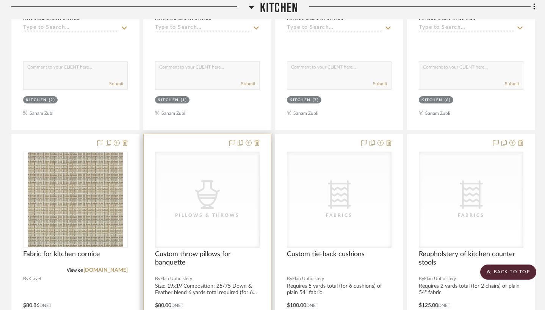
click at [191, 193] on div "CategoryIconAccessories Created with Sketch. Pillows & Throws" at bounding box center [207, 199] width 104 height 95
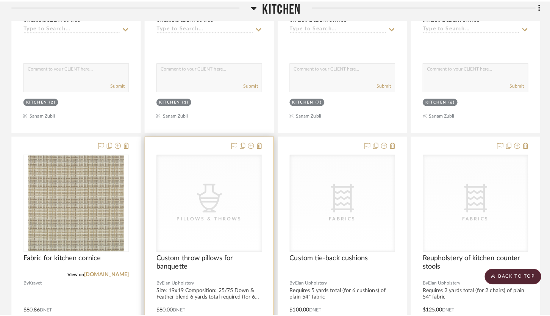
scroll to position [0, 0]
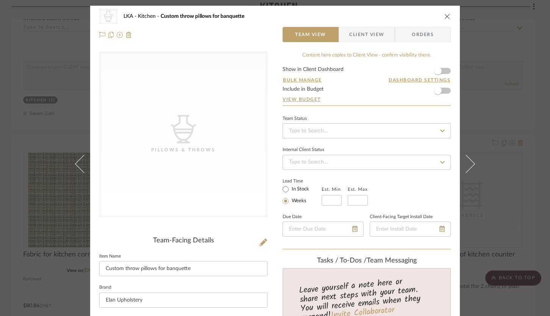
click at [378, 40] on span "Client View" at bounding box center [366, 34] width 35 height 15
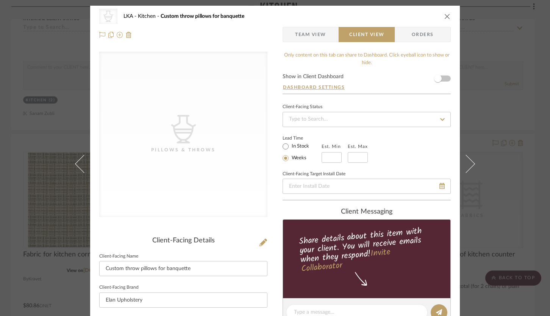
click at [444, 15] on button "close" at bounding box center [447, 16] width 7 height 7
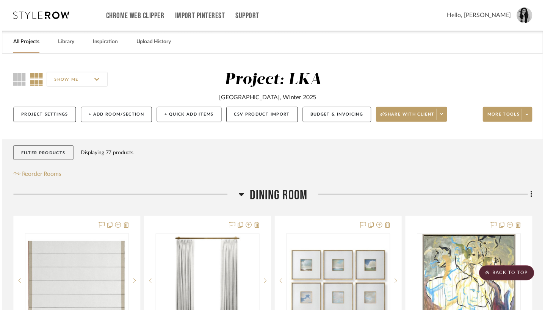
scroll to position [3175, 0]
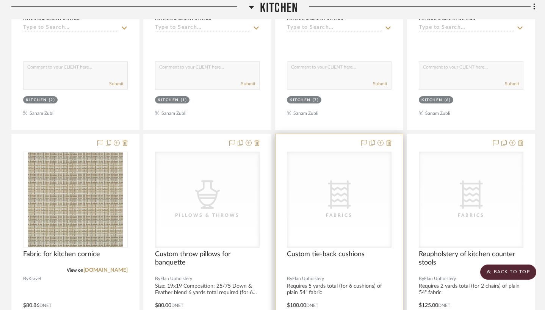
click at [348, 188] on icon "0" at bounding box center [339, 194] width 23 height 28
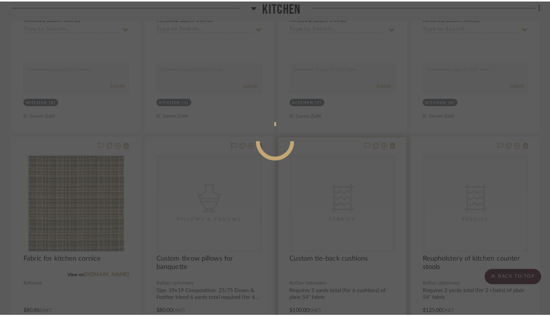
scroll to position [0, 0]
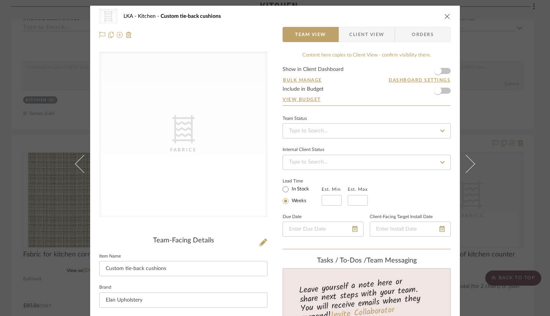
click at [354, 39] on span "Client View" at bounding box center [366, 34] width 35 height 15
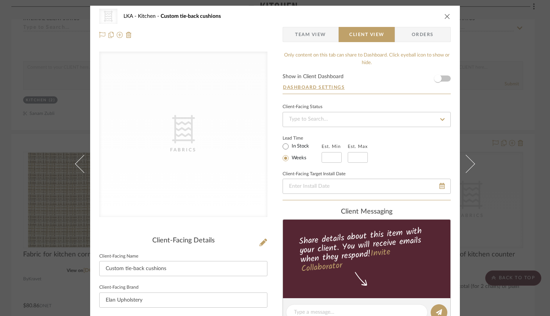
click at [447, 18] on icon "close" at bounding box center [447, 16] width 6 height 6
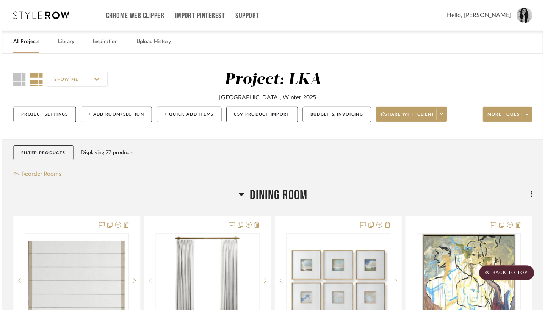
scroll to position [3175, 0]
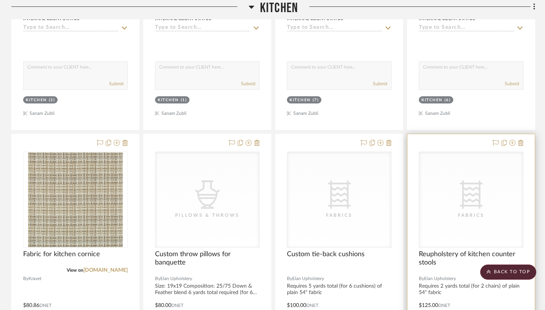
click at [449, 199] on div "CategoryIconFabric Created with Sketch. Fabrics" at bounding box center [471, 199] width 104 height 95
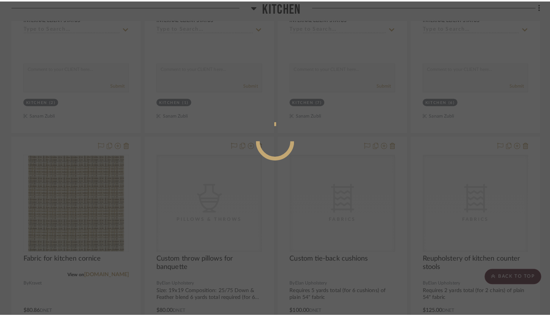
scroll to position [0, 0]
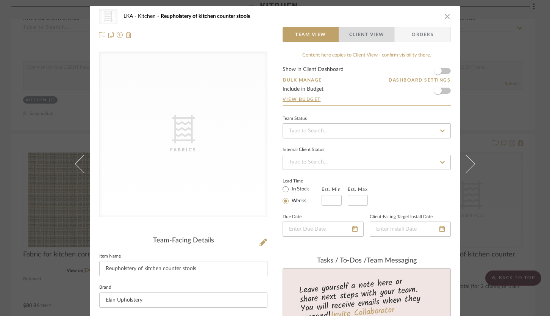
click at [356, 41] on span "Client View" at bounding box center [366, 34] width 35 height 15
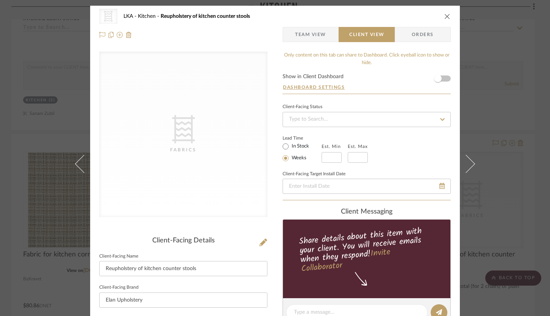
click at [446, 19] on icon "close" at bounding box center [447, 16] width 6 height 6
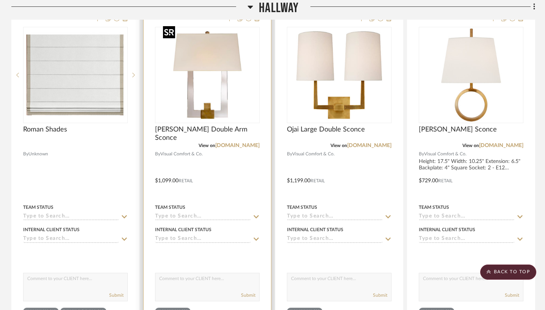
scroll to position [4629, 0]
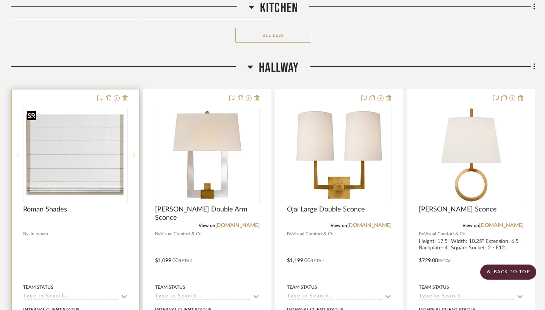
click at [0, 0] on img at bounding box center [0, 0] width 0 height 0
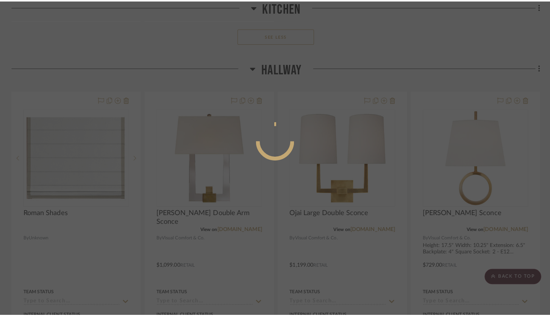
scroll to position [0, 0]
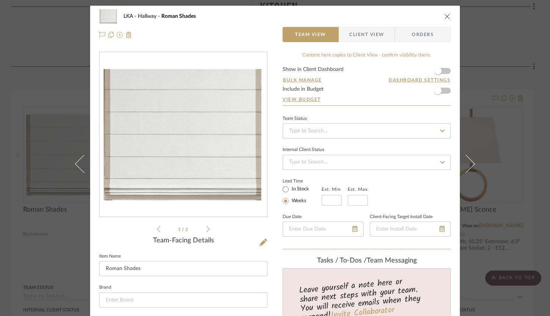
click at [366, 43] on div "LKA Hallway Roman Shades Team View Client View Orders" at bounding box center [275, 26] width 370 height 40
click at [363, 38] on span "Client View" at bounding box center [366, 34] width 35 height 15
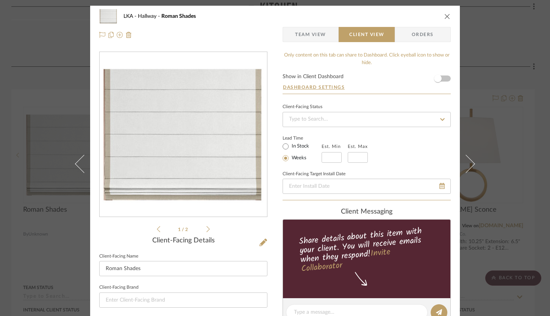
click at [206, 228] on icon at bounding box center [207, 228] width 3 height 7
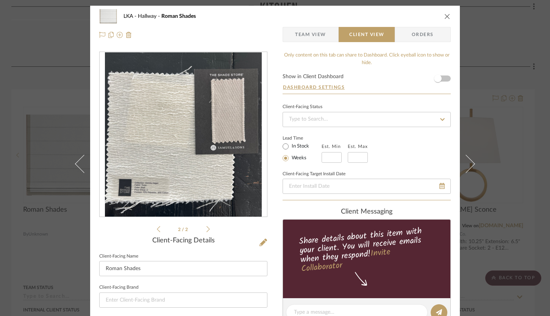
click at [444, 14] on icon "close" at bounding box center [447, 16] width 6 height 6
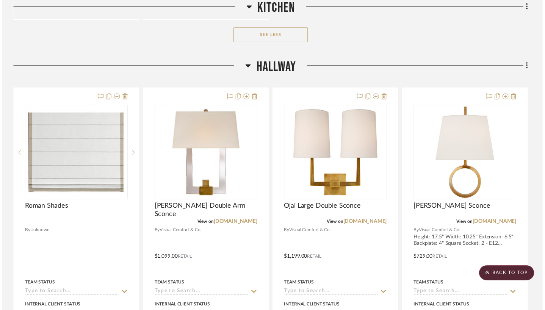
scroll to position [4629, 0]
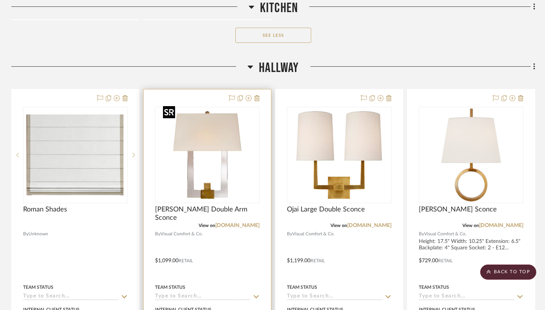
click at [184, 169] on img "0" at bounding box center [207, 155] width 95 height 95
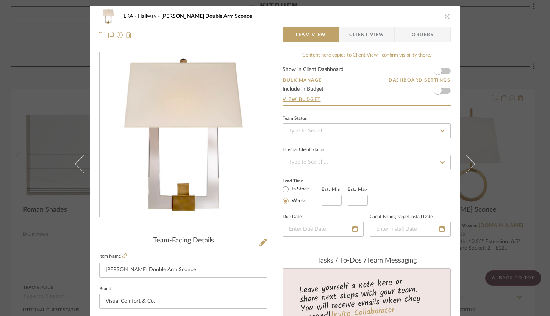
click at [360, 35] on span "Client View" at bounding box center [366, 34] width 35 height 15
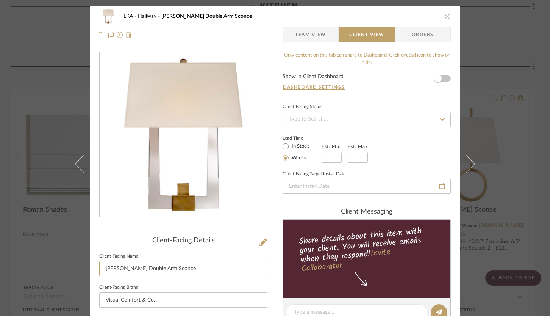
drag, startPoint x: 148, startPoint y: 267, endPoint x: 96, endPoint y: 264, distance: 52.4
click at [96, 264] on div "LKA Hallway Edwin Double Arm Sconce Team View Client View Orders Client-Facing …" at bounding box center [275, 315] width 370 height 618
type input "Sconce"
click at [273, 204] on div "LKA Hallway Edwin Double Arm Sconce Team View Client View Orders Client-Facing …" at bounding box center [275, 315] width 370 height 618
click at [444, 17] on icon "close" at bounding box center [447, 16] width 6 height 6
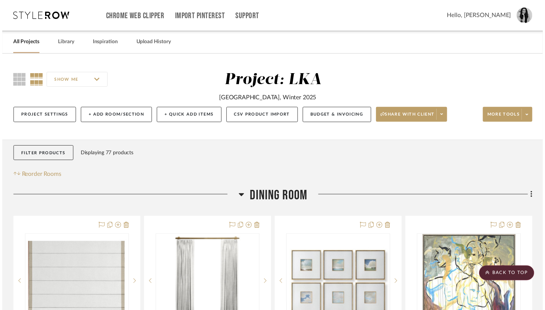
scroll to position [4629, 0]
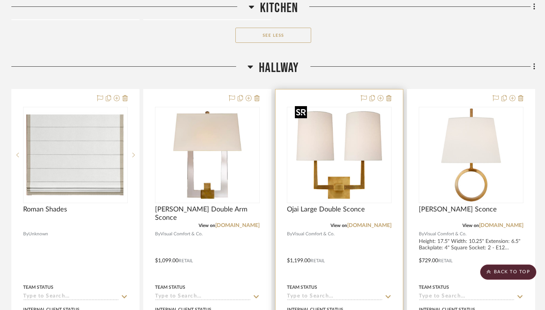
click at [335, 148] on img "0" at bounding box center [339, 155] width 95 height 95
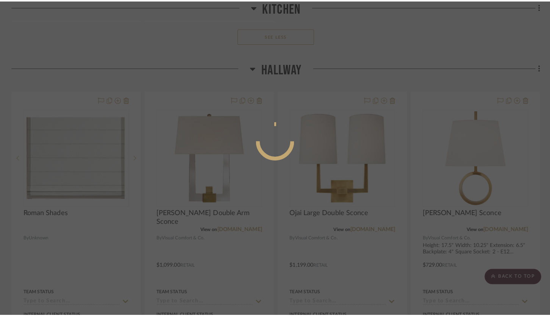
scroll to position [0, 0]
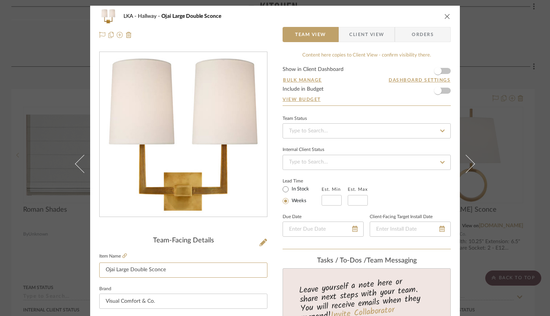
drag, startPoint x: 128, startPoint y: 270, endPoint x: 98, endPoint y: 261, distance: 31.9
click at [99, 261] on fieldset "Item Name Ojai Large Double Sconce" at bounding box center [183, 264] width 168 height 27
type input "Double Sconce"
click at [355, 31] on span "Client View" at bounding box center [366, 34] width 35 height 15
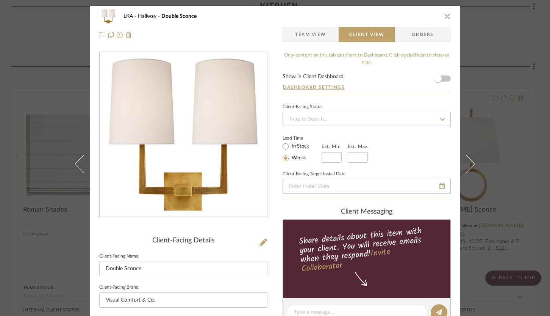
click at [444, 13] on button "close" at bounding box center [447, 16] width 7 height 7
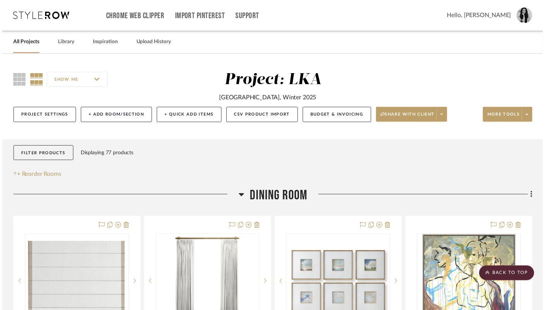
scroll to position [4629, 0]
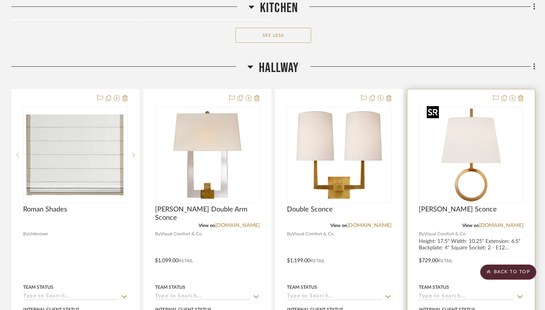
click at [0, 0] on img at bounding box center [0, 0] width 0 height 0
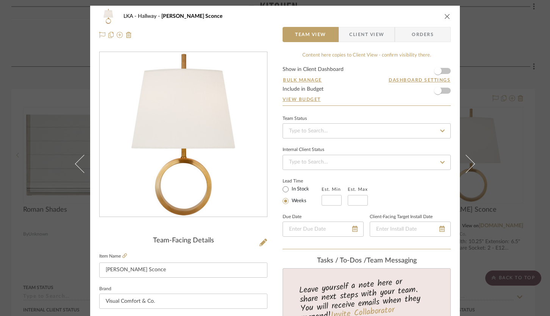
click at [345, 36] on span "button" at bounding box center [344, 34] width 10 height 15
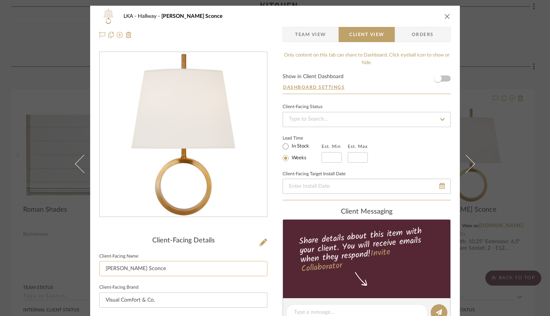
drag, startPoint x: 136, startPoint y: 267, endPoint x: 102, endPoint y: 269, distance: 34.5
click at [102, 269] on input "[PERSON_NAME] Sconce" at bounding box center [183, 268] width 168 height 15
type input "Sconce"
click at [270, 164] on div "LKA Hallway Simone Small Sconce Team View Client View Orders Client-Facing Deta…" at bounding box center [275, 315] width 370 height 618
click at [444, 15] on icon "close" at bounding box center [447, 16] width 6 height 6
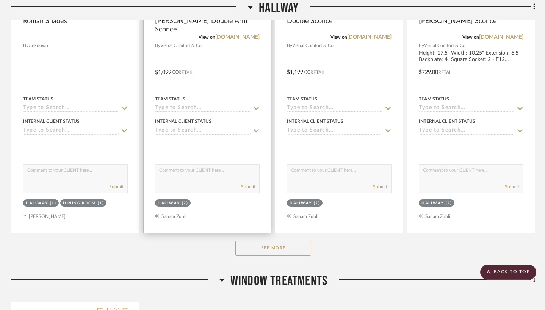
scroll to position [4834, 0]
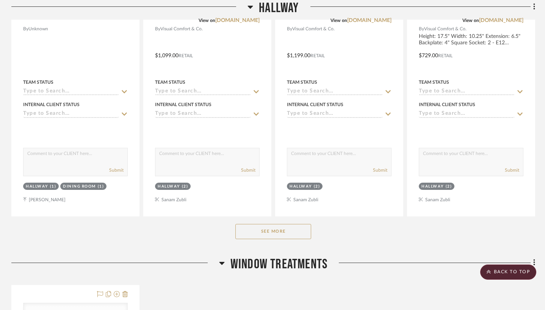
click at [238, 227] on button "See More" at bounding box center [273, 231] width 76 height 15
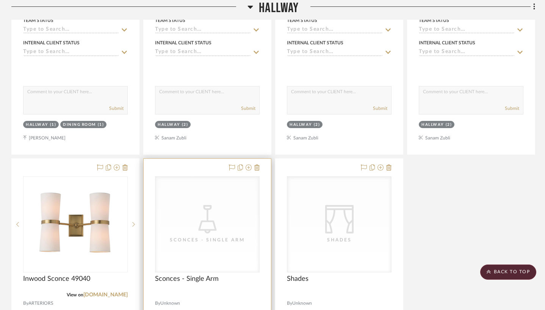
scroll to position [4967, 0]
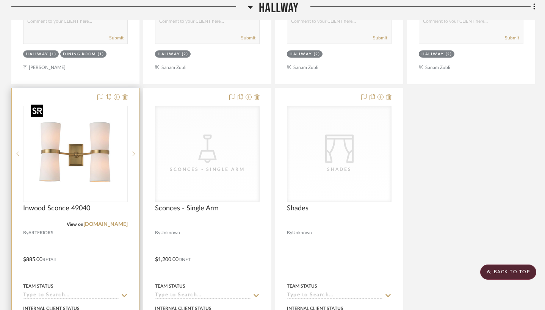
click at [94, 169] on img "0" at bounding box center [75, 153] width 95 height 95
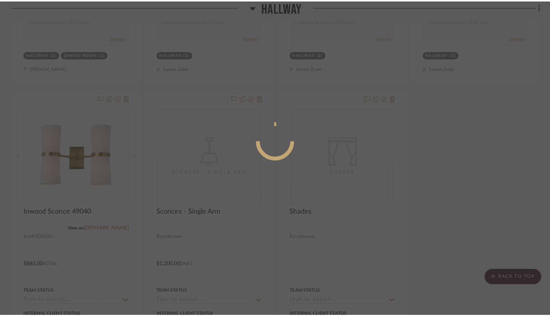
scroll to position [0, 0]
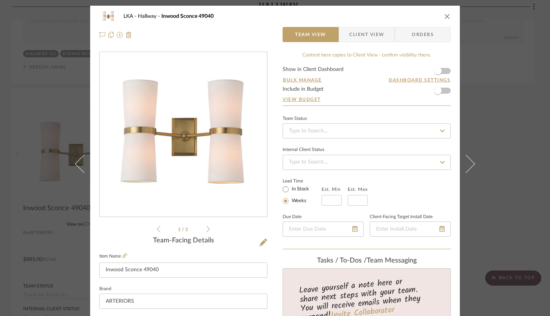
click at [349, 34] on span "Client View" at bounding box center [366, 34] width 35 height 15
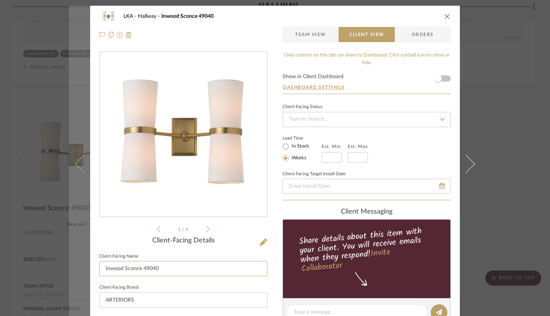
drag, startPoint x: 161, startPoint y: 269, endPoint x: 80, endPoint y: 268, distance: 81.5
click at [80, 268] on mat-dialog-content "LKA Hallway Inwood Sconce 49040 Team View Client View Orders 1 / 3 Client-Facin…" at bounding box center [275, 315] width 412 height 618
type input "Sconce"
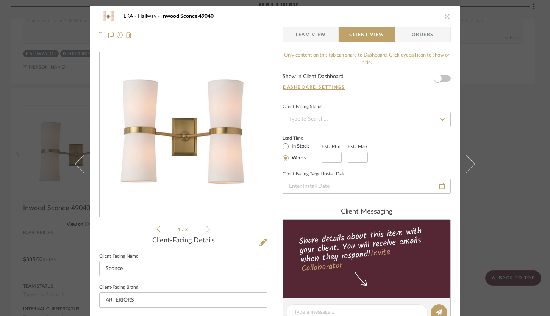
click at [274, 207] on div "LKA Hallway Inwood Sconce 49040 Team View Client View Orders 1 / 3 Client-Facin…" at bounding box center [275, 315] width 370 height 618
click at [444, 16] on icon "close" at bounding box center [447, 16] width 6 height 6
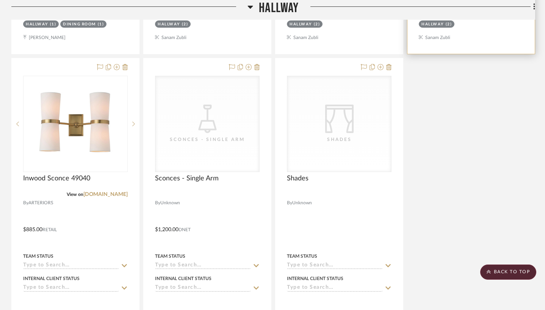
scroll to position [4962, 0]
